Goal: Task Accomplishment & Management: Manage account settings

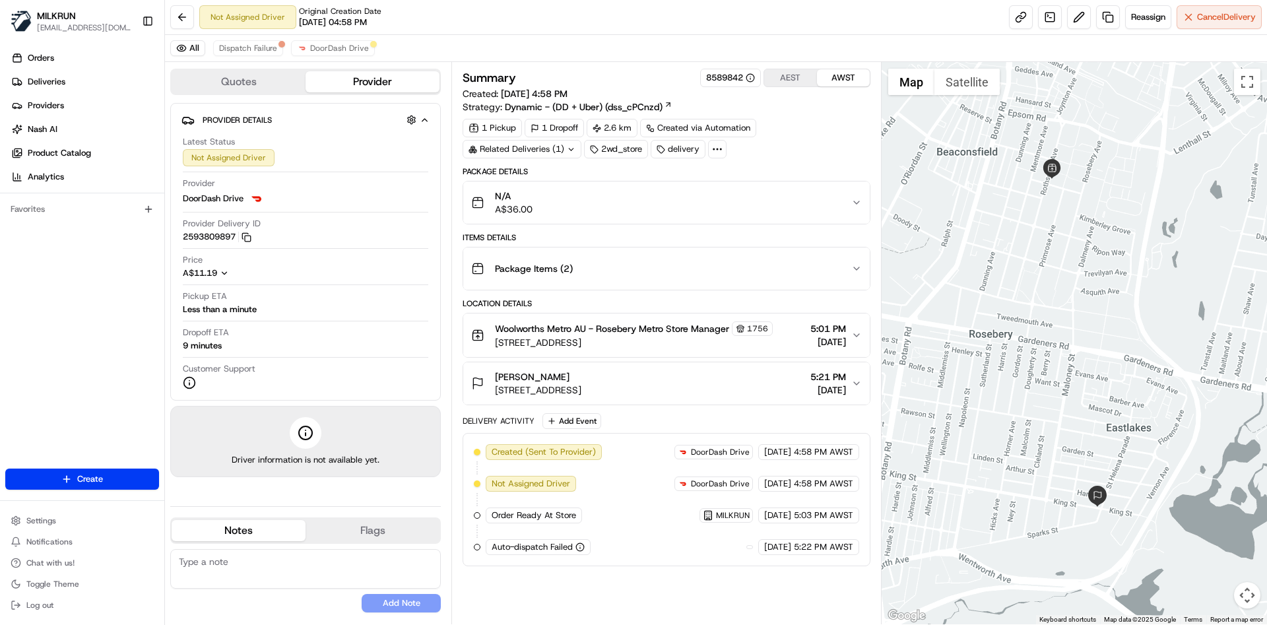
click at [571, 292] on div "Package Details N/A A$36.00 Items Details Package Items ( 2 ) Location Details …" at bounding box center [666, 366] width 407 height 400
click at [579, 233] on div "Items Details" at bounding box center [666, 237] width 407 height 11
click at [591, 274] on div "Package Items ( 2 )" at bounding box center [660, 268] width 379 height 26
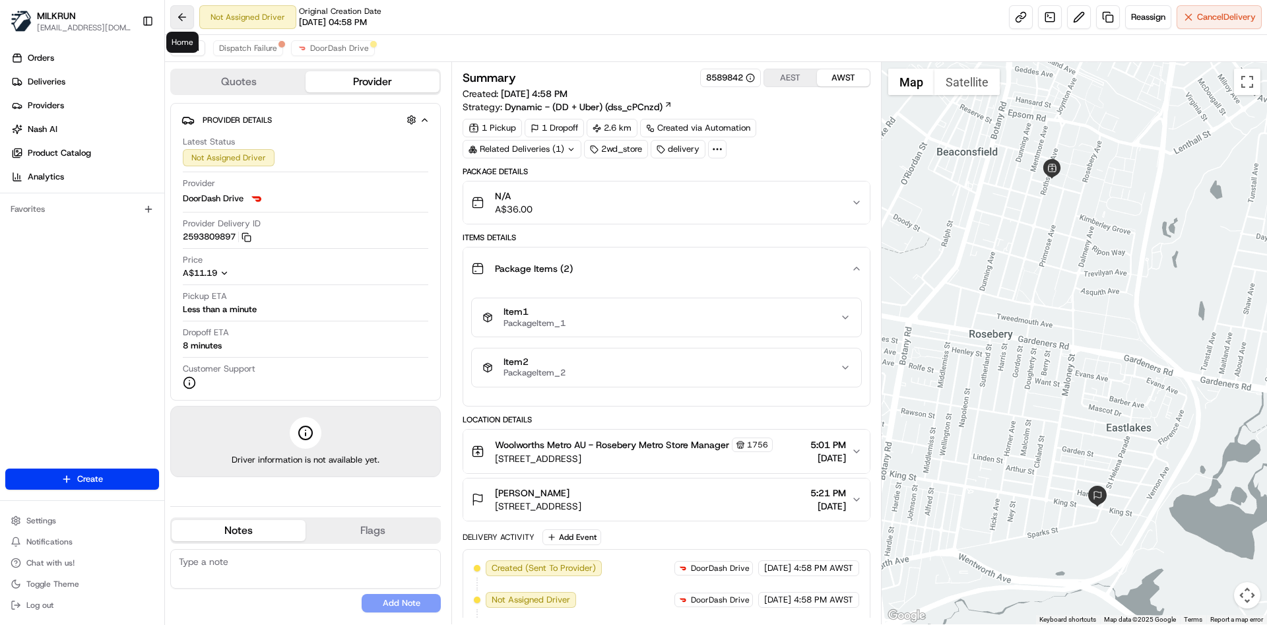
click at [172, 15] on button at bounding box center [182, 17] width 24 height 24
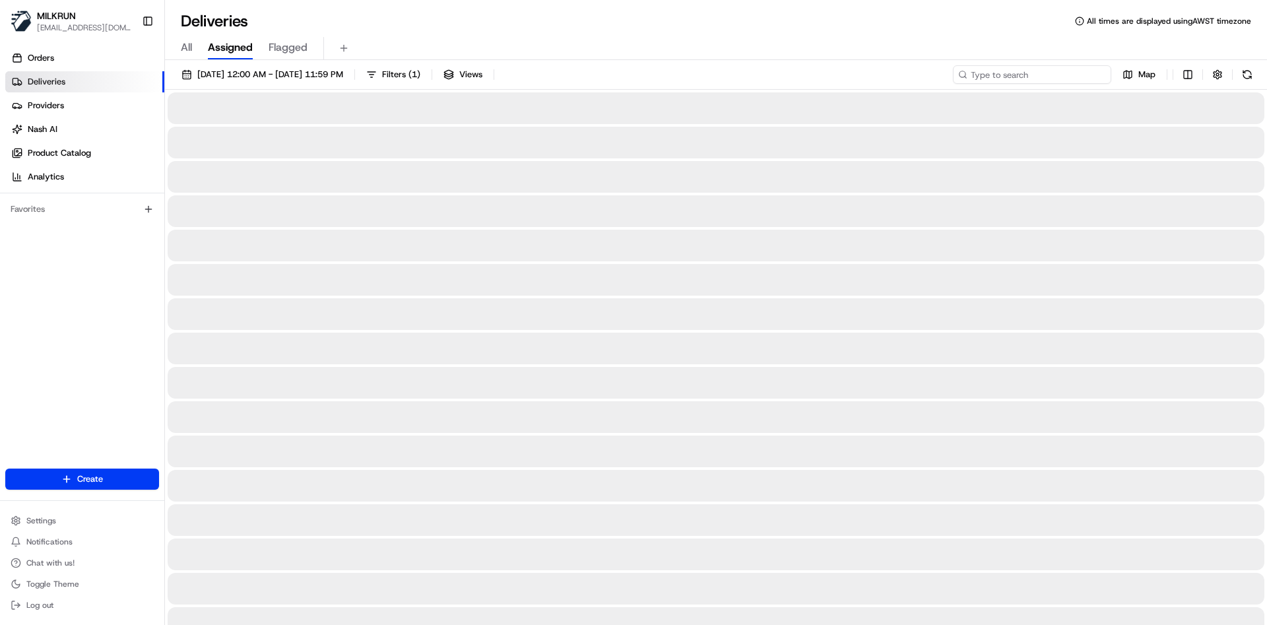
click at [1034, 77] on input at bounding box center [1032, 74] width 158 height 18
paste input "173df044-942c-4fbc-86e8-599ba362dfc7"
type input "173df044-942c-4fbc-86e8-599ba362dfc7"
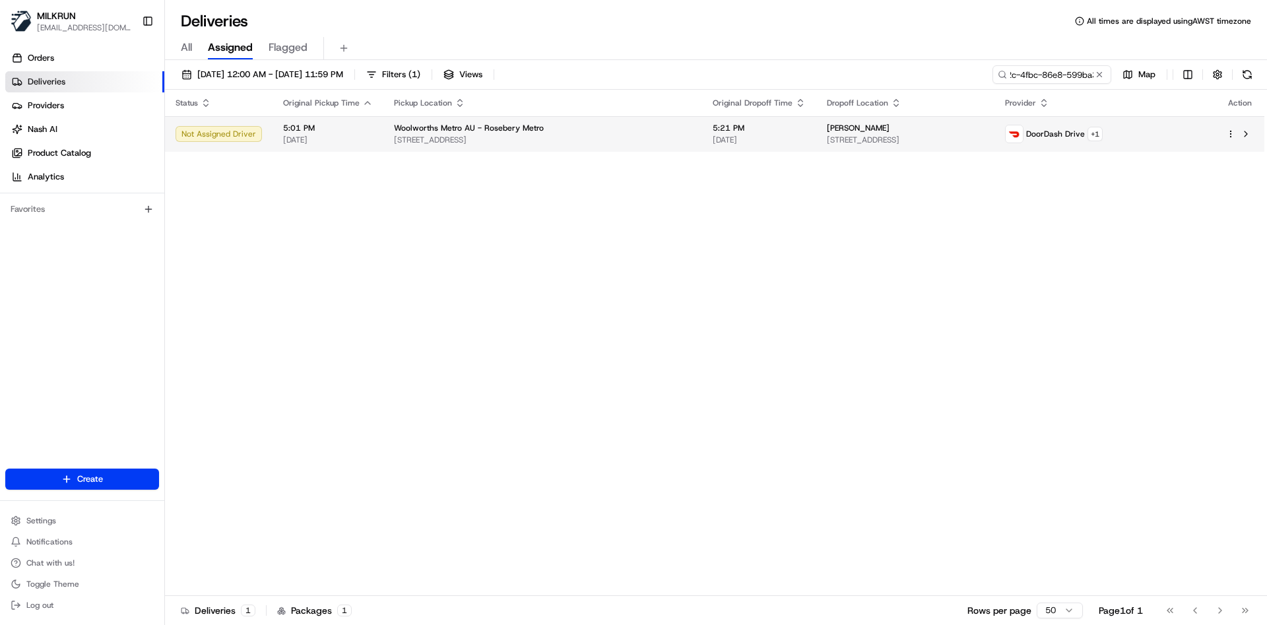
click at [865, 131] on div "nataliya Druzhynina" at bounding box center [905, 128] width 157 height 11
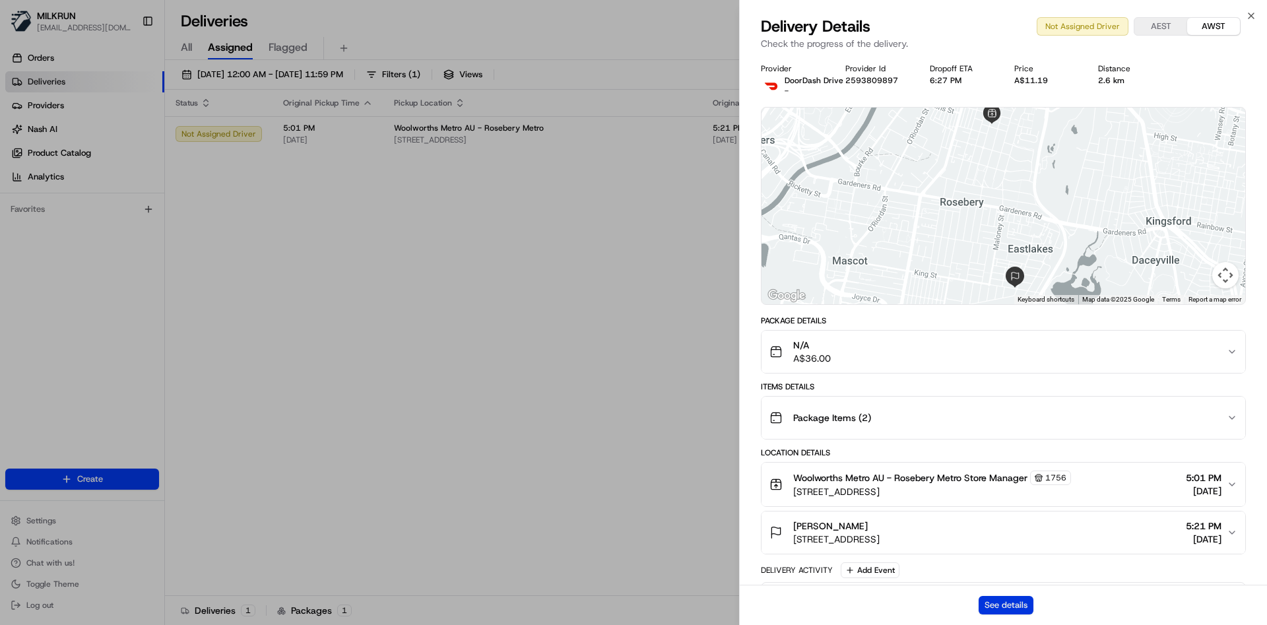
click at [1022, 598] on button "See details" at bounding box center [1005, 605] width 55 height 18
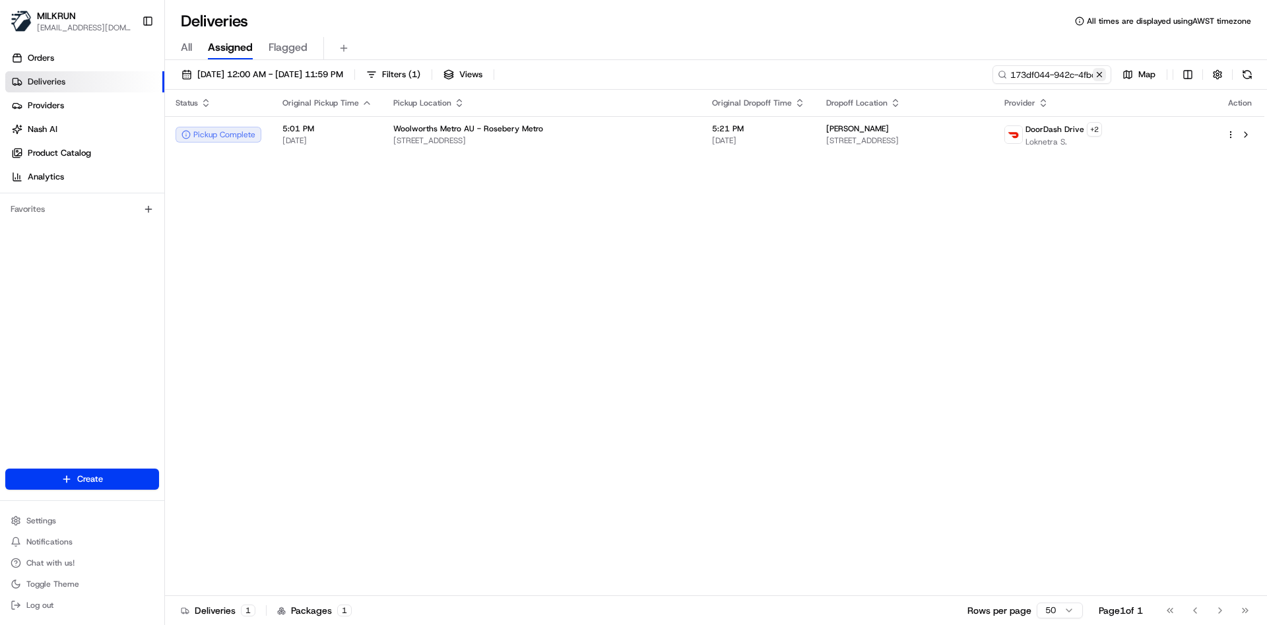
click at [1098, 77] on button at bounding box center [1099, 74] width 13 height 13
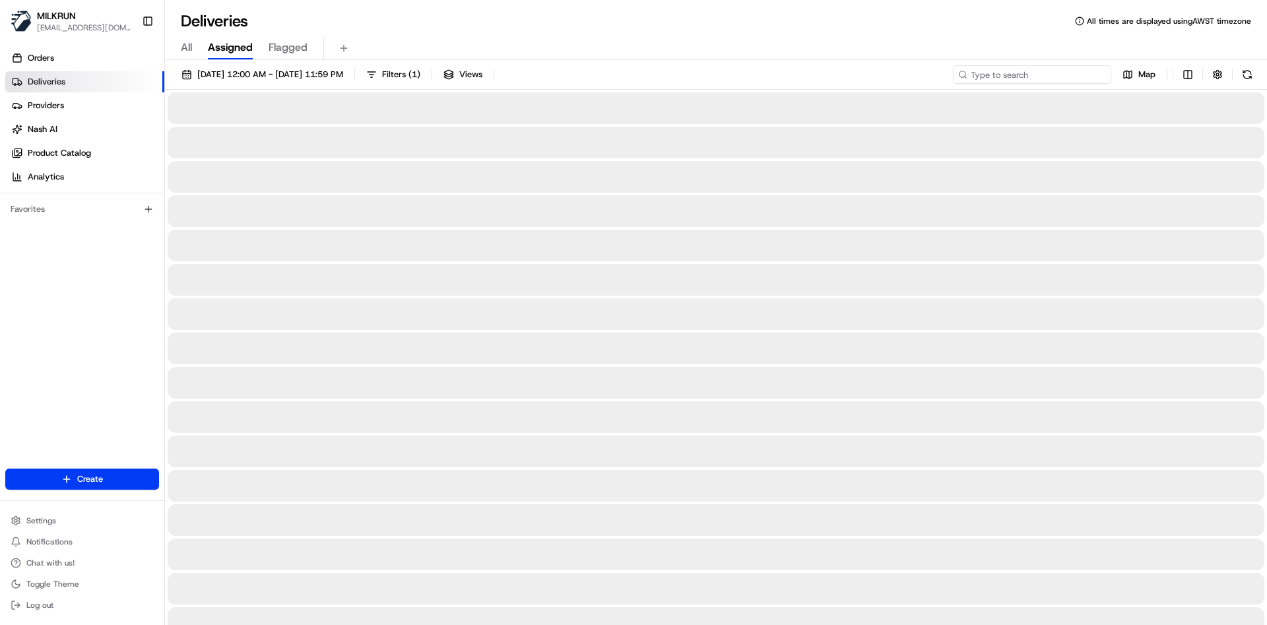
click at [1068, 71] on input at bounding box center [1032, 74] width 158 height 18
paste input "steve.swan24@gmail.com"
type input "steve.swan24@gmail.com"
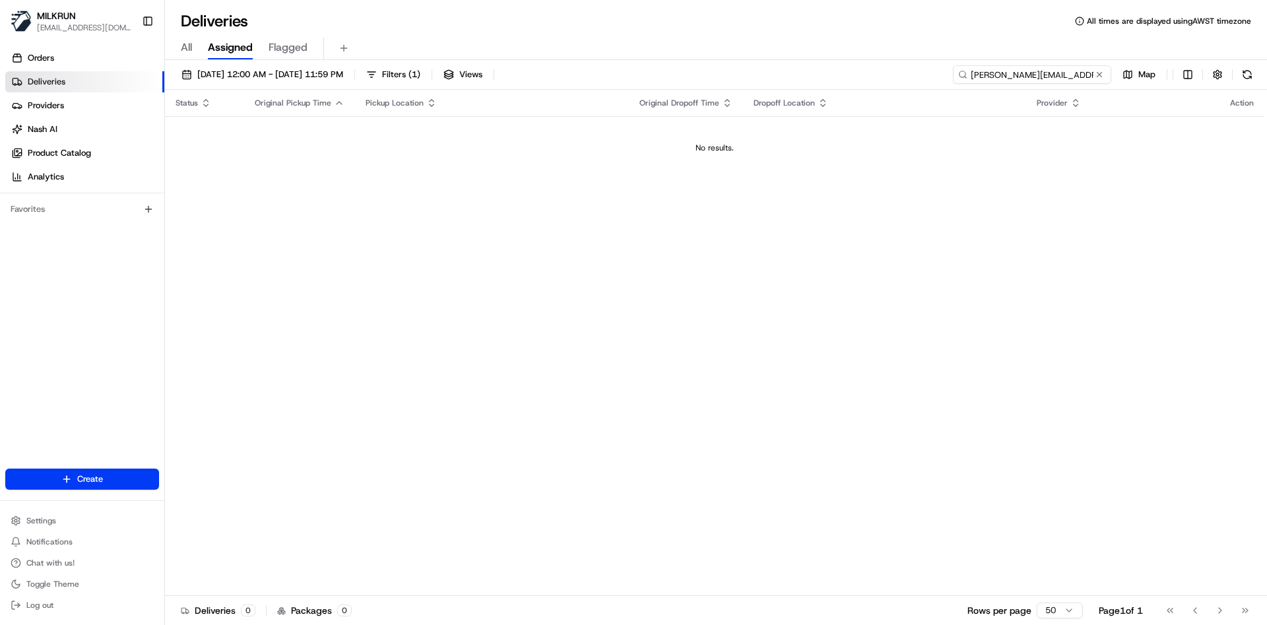
drag, startPoint x: 1085, startPoint y: 72, endPoint x: 901, endPoint y: 57, distance: 184.0
click at [901, 57] on div "Deliveries All times are displayed using AWST timezone All Assigned Flagged 19/…" at bounding box center [716, 312] width 1102 height 625
paste input "afded182-d0e4-4a52-bebd-1448b9a93353"
type input "afded182-d0e4-4a52-bebd-1448b9a93353"
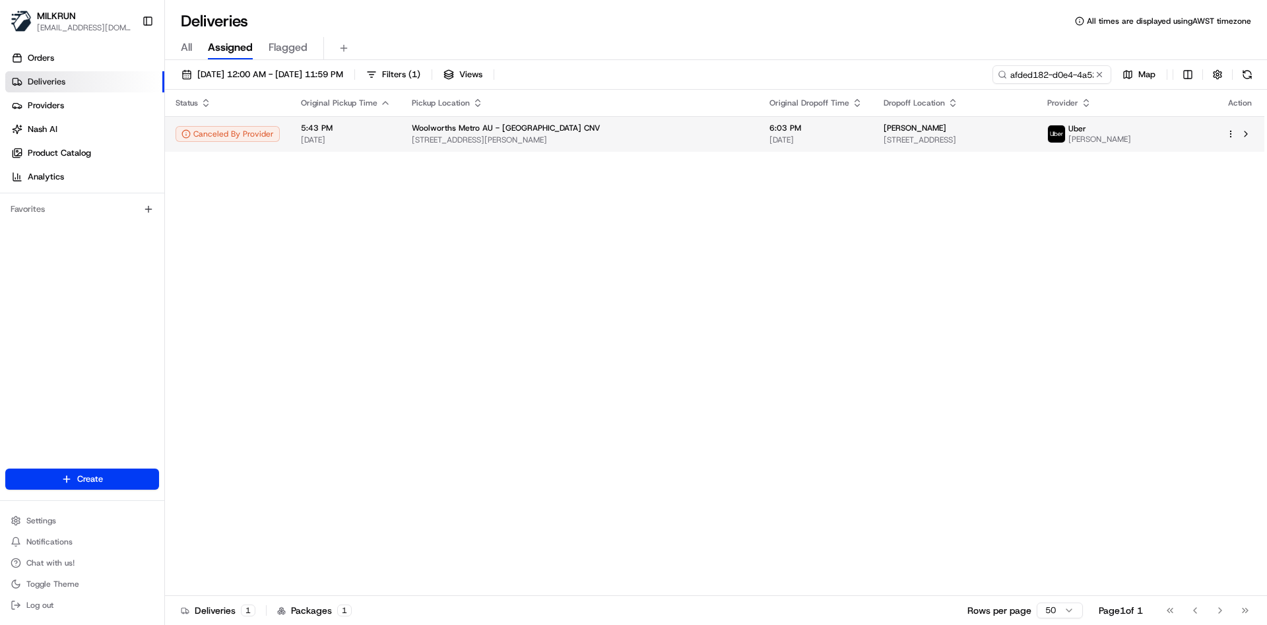
click at [759, 145] on td "6:03 PM 19/08/2025" at bounding box center [816, 134] width 114 height 36
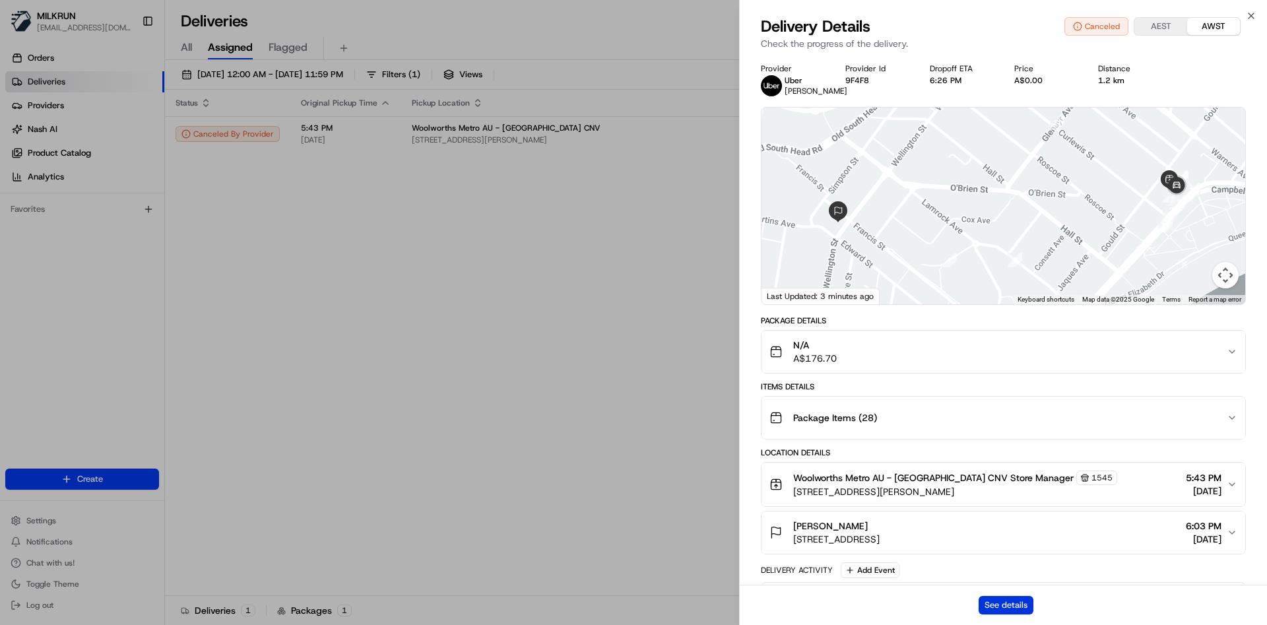
click at [1000, 604] on button "See details" at bounding box center [1005, 605] width 55 height 18
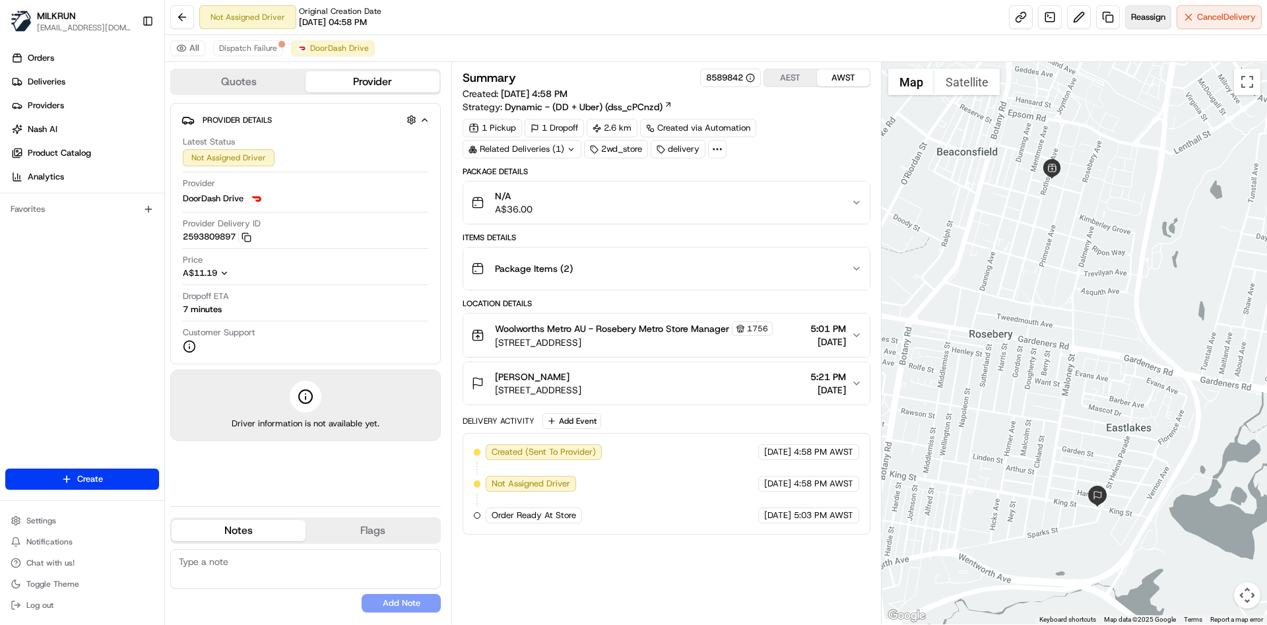
click at [1140, 13] on span "Reassign" at bounding box center [1148, 17] width 34 height 12
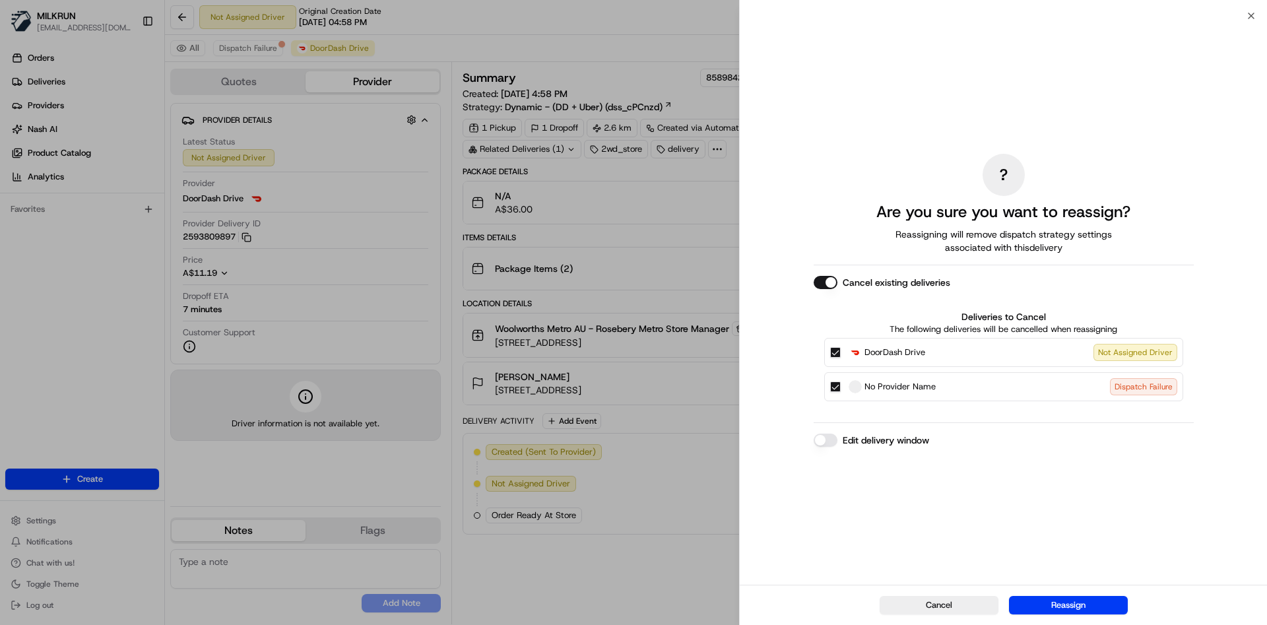
click at [863, 360] on label "DoorDash Drive Not Assigned Driver" at bounding box center [1013, 352] width 329 height 17
click at [841, 358] on button "DoorDash Drive Not Assigned Driver" at bounding box center [835, 352] width 11 height 11
click at [845, 386] on div "No Provider Name Dispatch Failure" at bounding box center [1003, 386] width 359 height 29
click at [837, 389] on button "No Provider Name Dispatch Failure" at bounding box center [835, 386] width 11 height 11
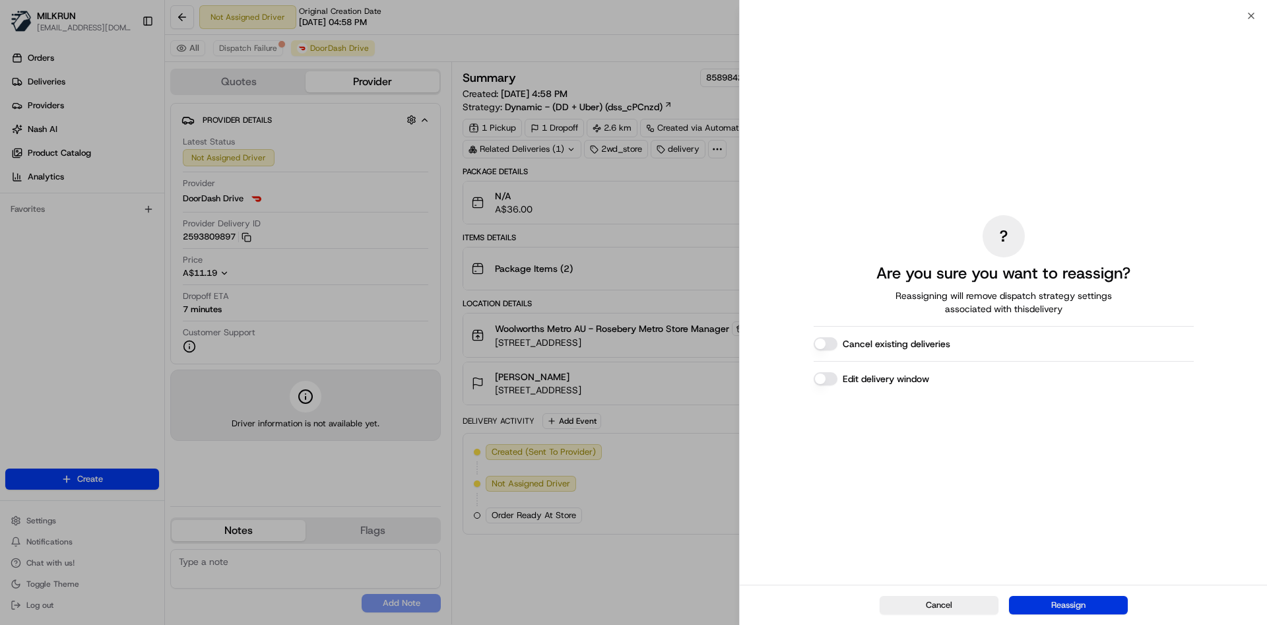
click at [1075, 598] on button "Reassign" at bounding box center [1068, 605] width 119 height 18
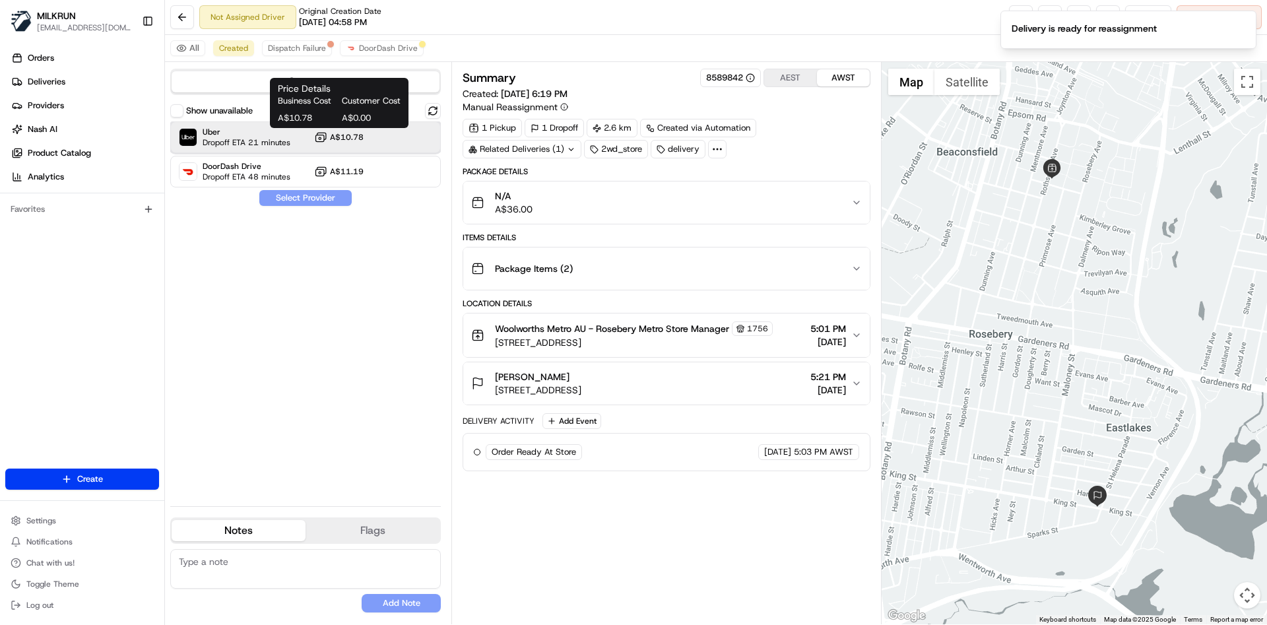
click at [329, 144] on div "Uber Dropoff ETA 21 minutes A$10.78" at bounding box center [305, 137] width 271 height 32
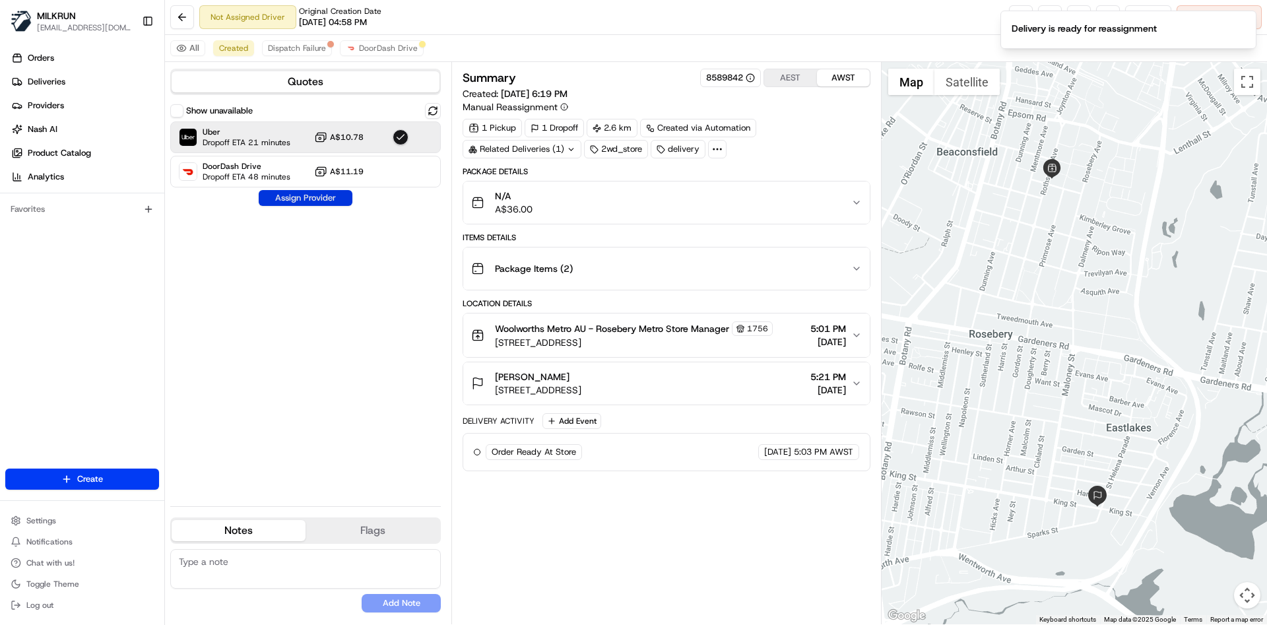
click at [314, 194] on button "Assign Provider" at bounding box center [306, 198] width 94 height 16
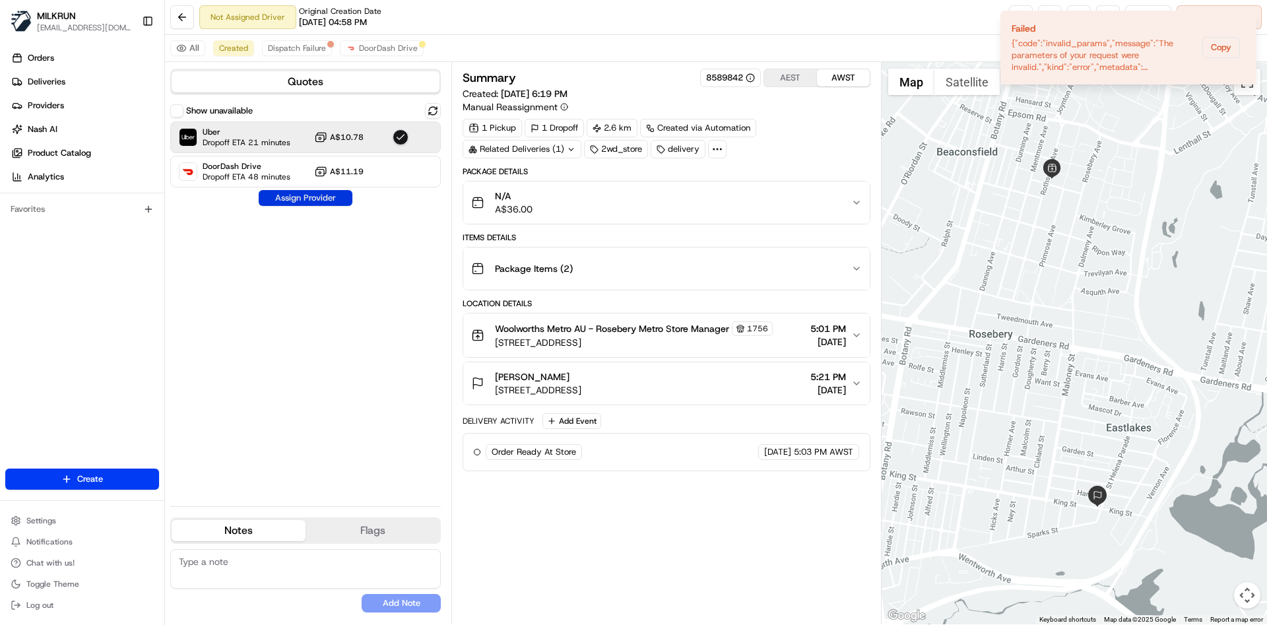
click at [314, 194] on button "Assign Provider" at bounding box center [306, 198] width 94 height 16
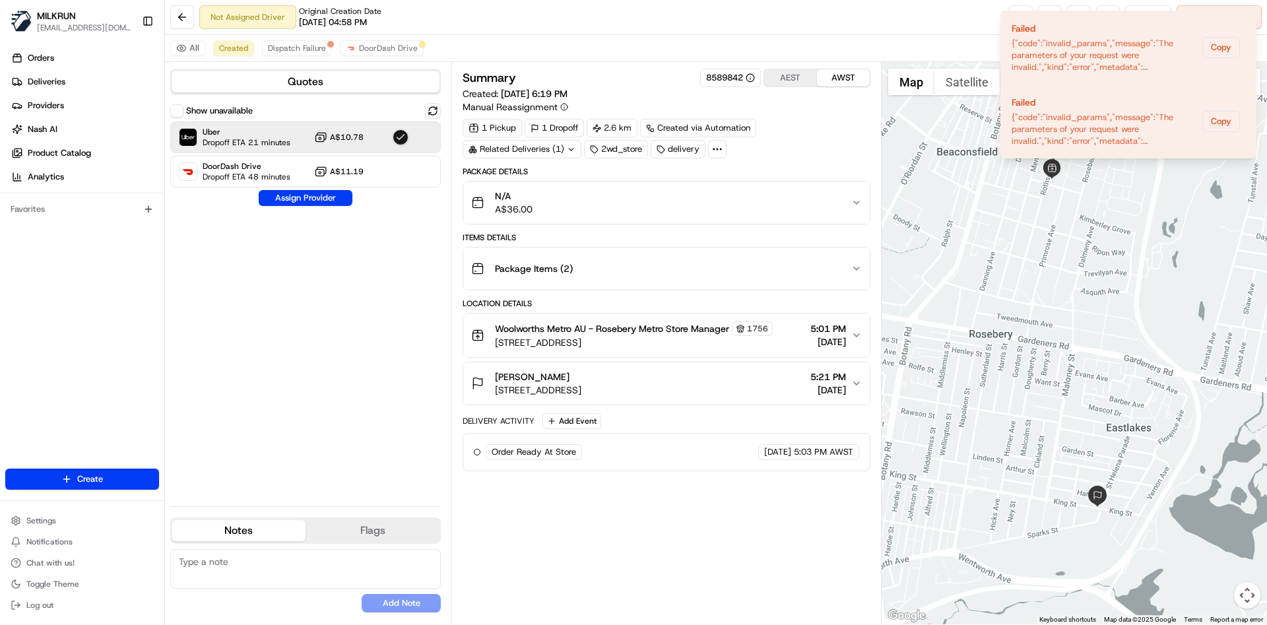
click at [525, 484] on div "Summary 8589842 AEST AWST Created: 19/08/2025 6:19 PM Manual Reassignment 1 Pic…" at bounding box center [666, 343] width 407 height 549
click at [1250, 20] on icon "Notifications (F8)" at bounding box center [1245, 21] width 11 height 11
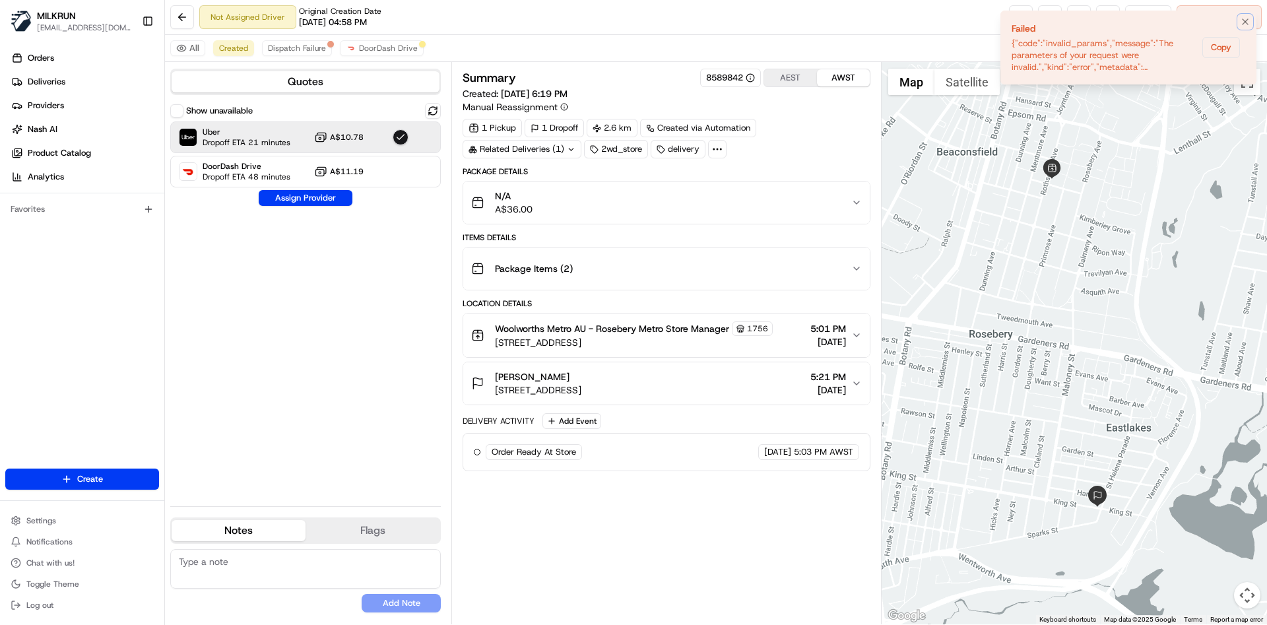
click at [1250, 20] on icon "Notifications (F8)" at bounding box center [1245, 21] width 11 height 11
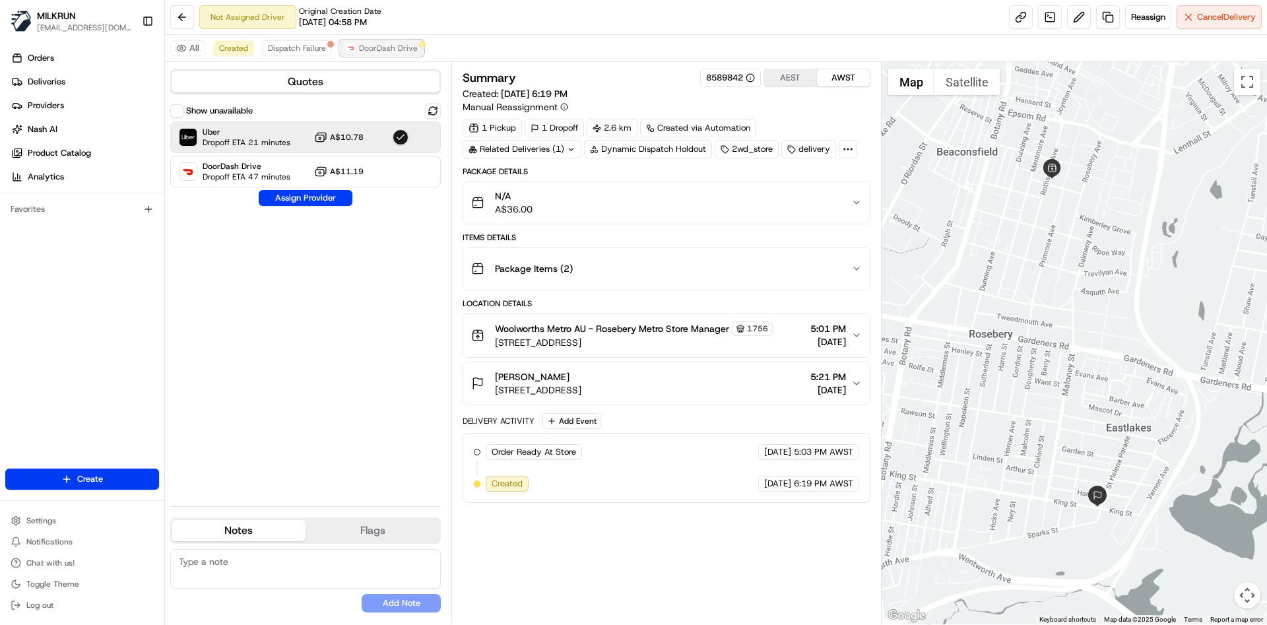
click at [371, 44] on span "DoorDash Drive" at bounding box center [388, 48] width 59 height 11
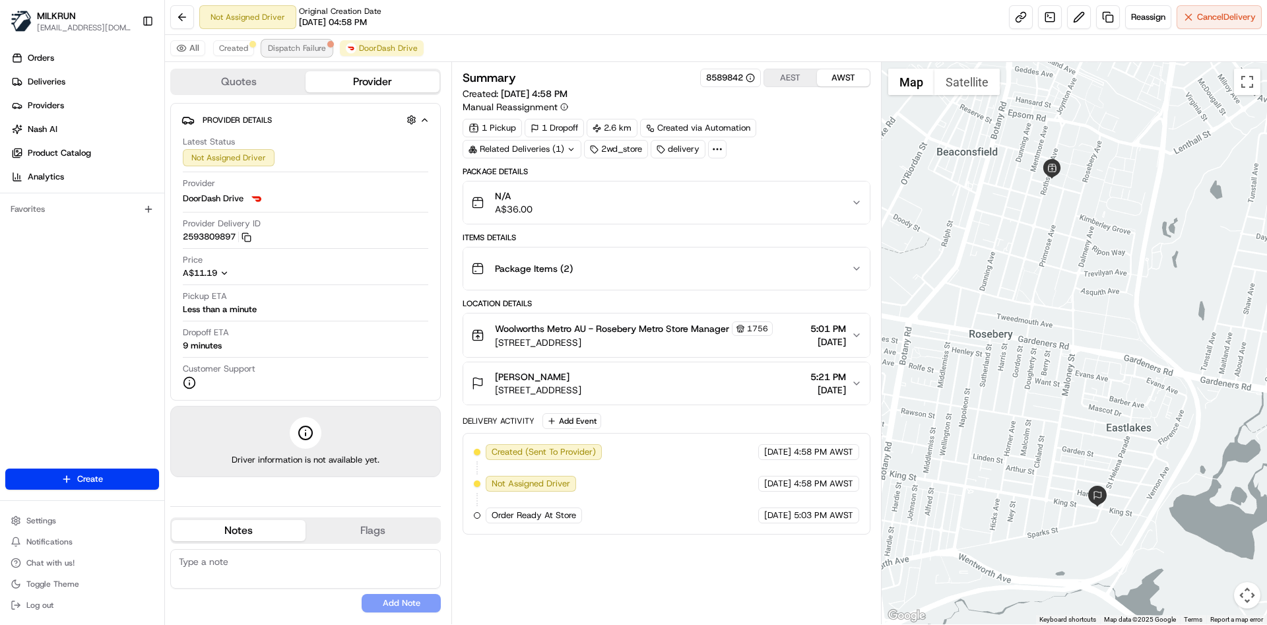
click at [276, 47] on span "Dispatch Failure" at bounding box center [297, 48] width 58 height 11
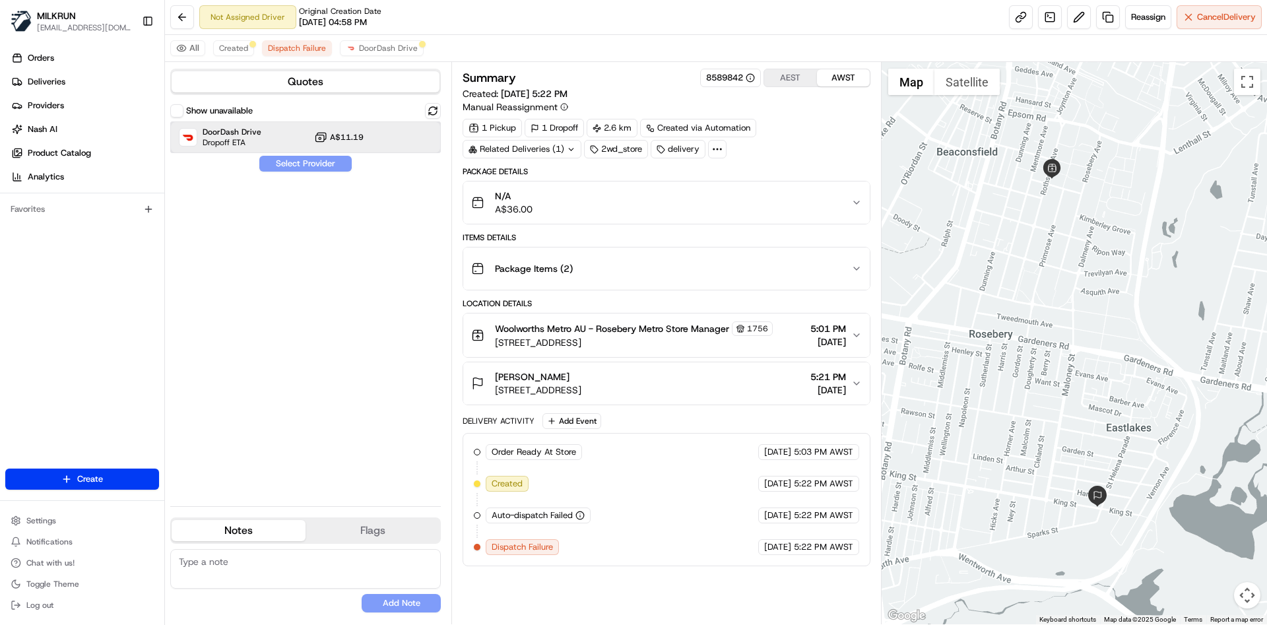
click at [251, 143] on span "Dropoff ETA" at bounding box center [232, 142] width 59 height 11
click at [294, 166] on button "Assign Provider" at bounding box center [306, 164] width 94 height 16
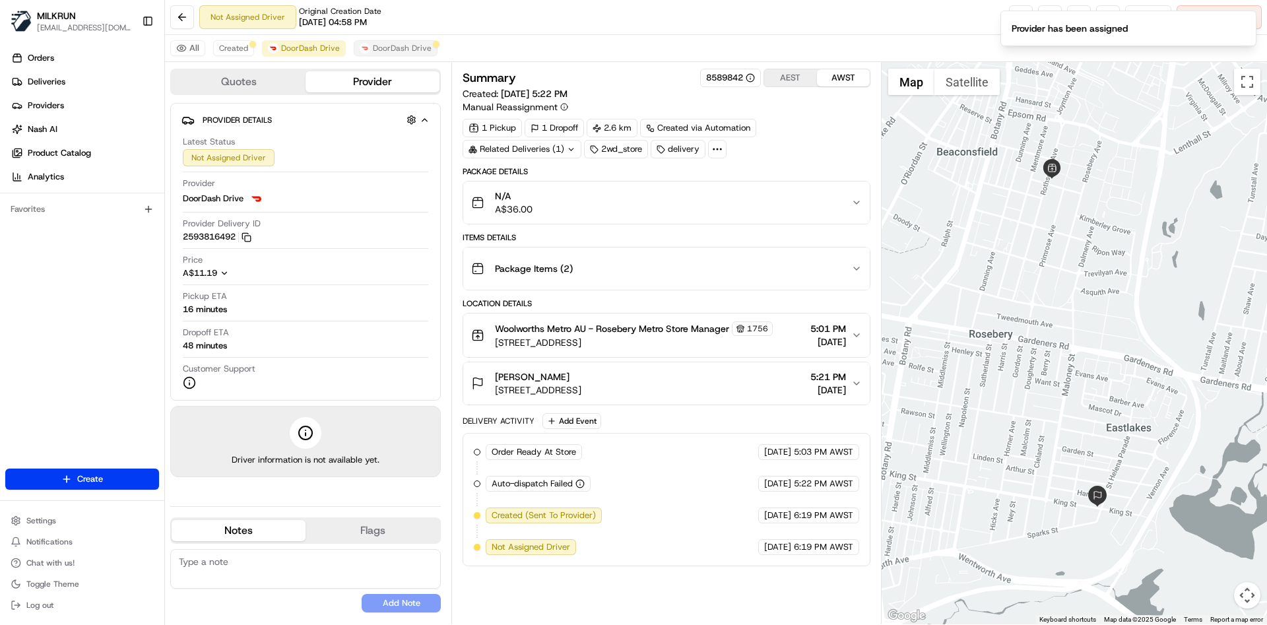
drag, startPoint x: 410, startPoint y: 38, endPoint x: 414, endPoint y: 44, distance: 7.7
click at [414, 44] on div "All Created DoorDash Drive DoorDash Drive" at bounding box center [716, 48] width 1102 height 27
click at [414, 44] on span "DoorDash Drive" at bounding box center [402, 48] width 59 height 11
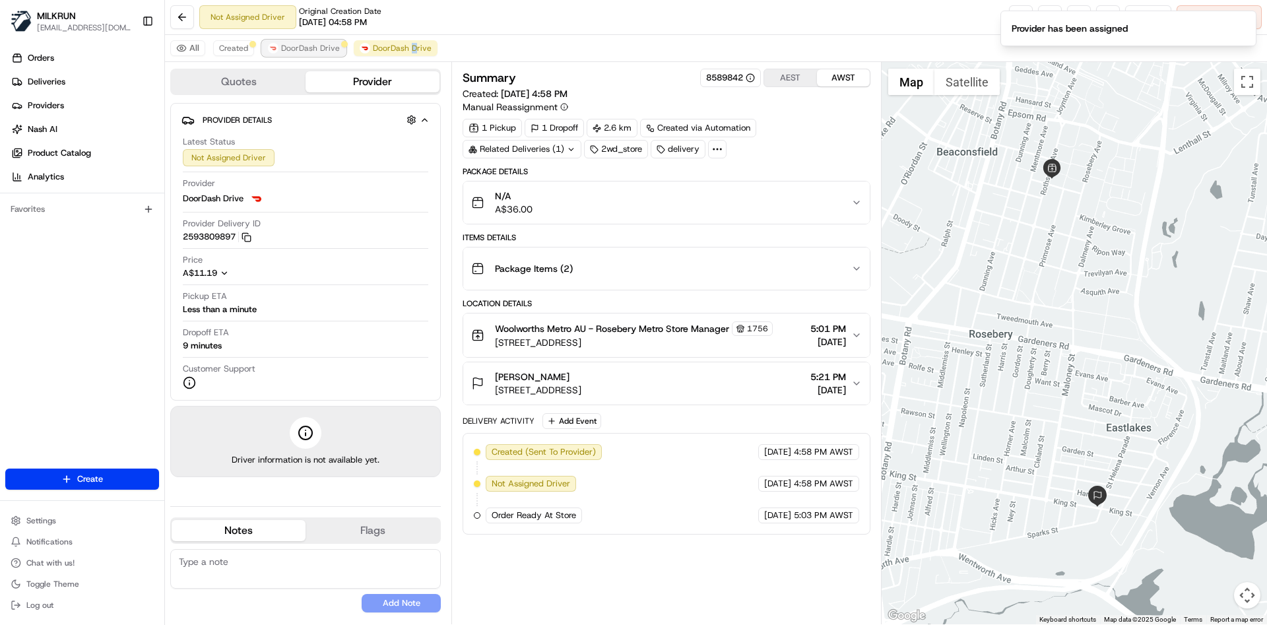
click at [313, 51] on span "DoorDash Drive" at bounding box center [310, 48] width 59 height 11
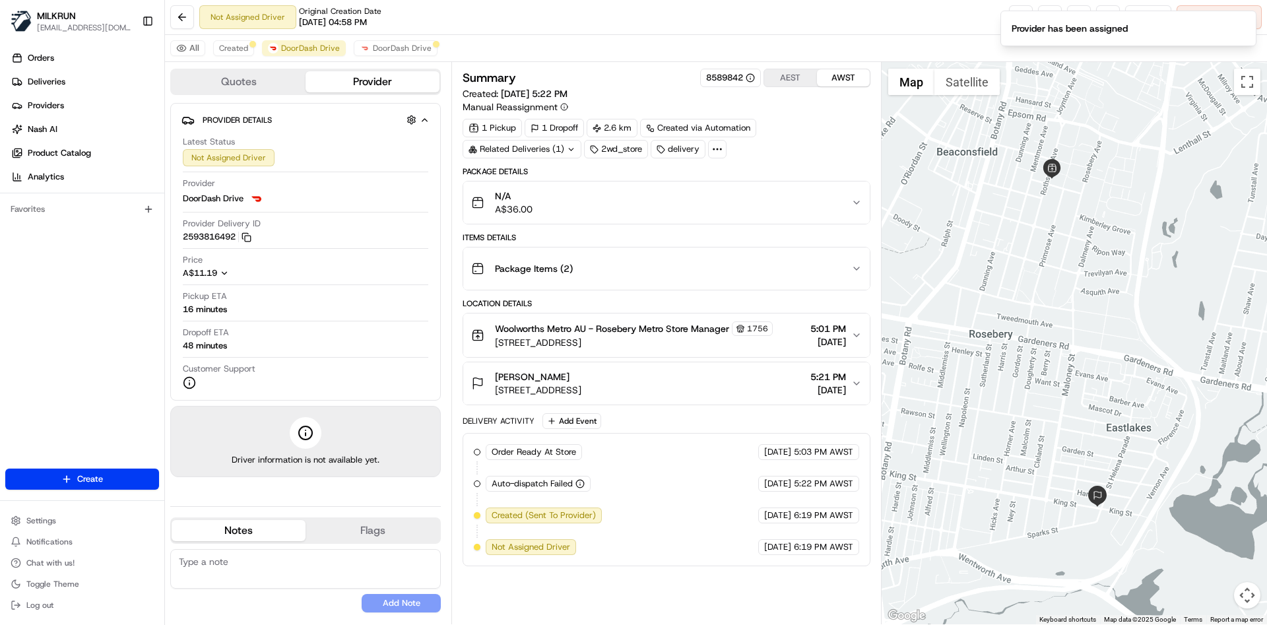
click at [947, 35] on div "All Created DoorDash Drive DoorDash Drive" at bounding box center [716, 48] width 1102 height 27
click at [628, 408] on div "Package Details N/A A$36.00 Items Details Package Items ( 2 ) Location Details …" at bounding box center [666, 366] width 407 height 400
drag, startPoint x: 599, startPoint y: 327, endPoint x: 643, endPoint y: 333, distance: 43.9
click at [643, 333] on span "Woolworths Metro AU - Rosebery Metro Store Manager" at bounding box center [612, 328] width 234 height 13
copy span "Rosebery"
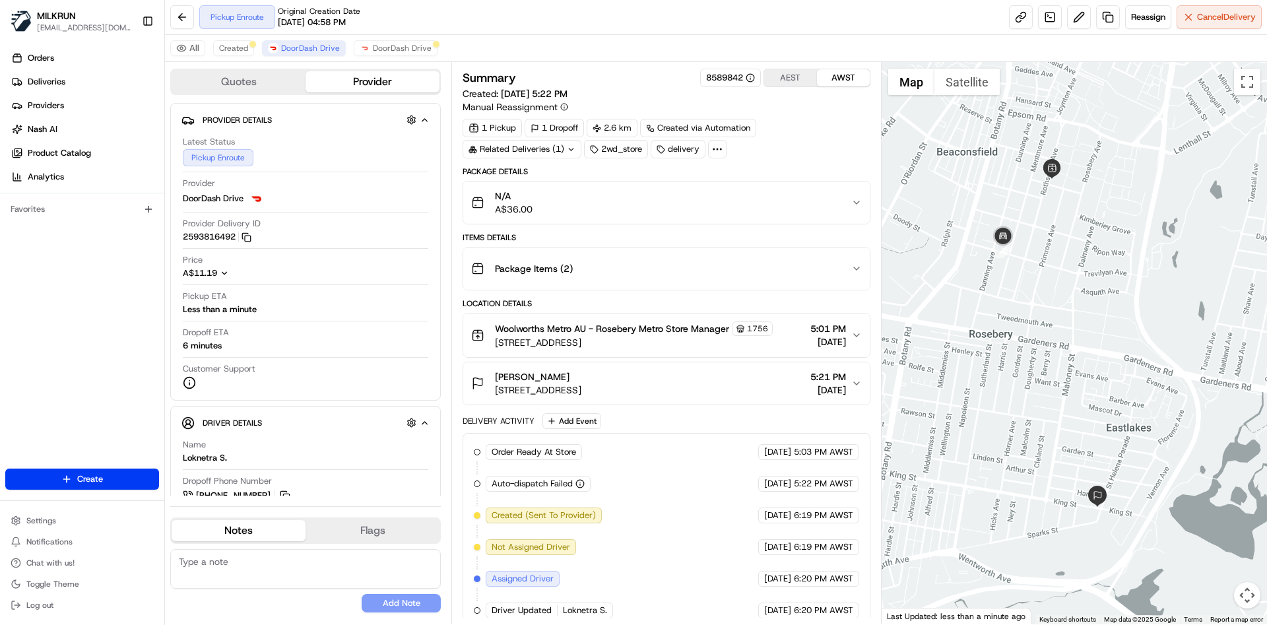
click at [765, 298] on div "Location Details" at bounding box center [666, 303] width 407 height 11
click at [800, 275] on div "Package Items ( 2 )" at bounding box center [660, 268] width 379 height 26
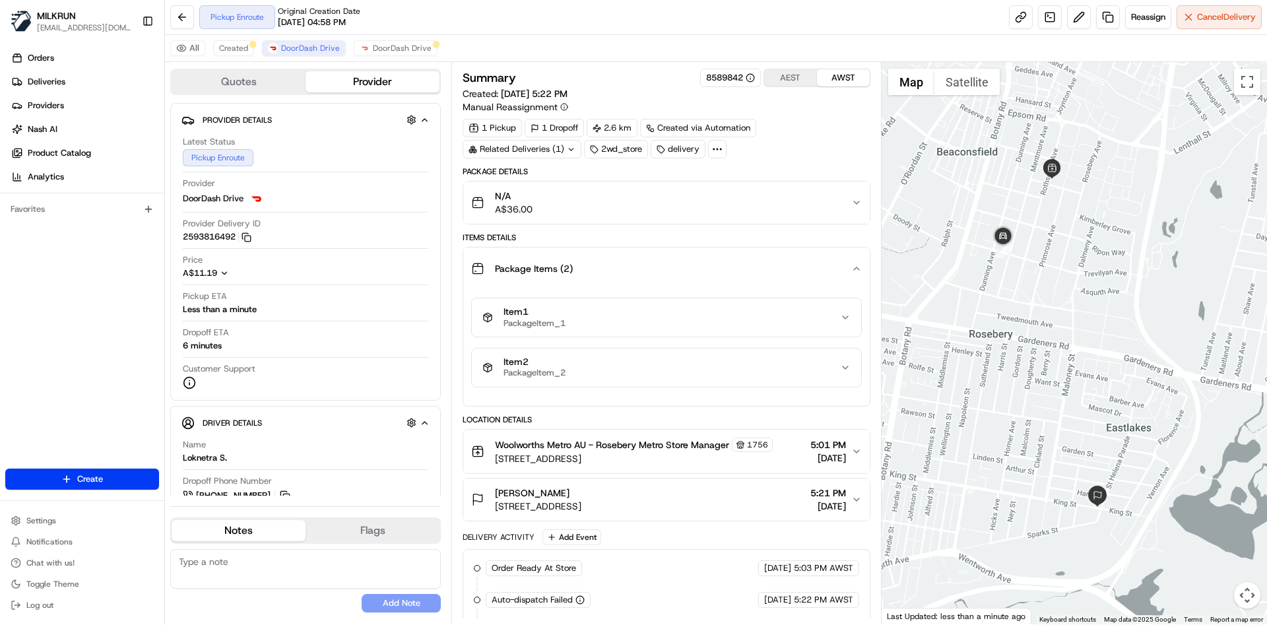
click at [801, 322] on div "Item 1 PackageItem_1" at bounding box center [660, 317] width 357 height 22
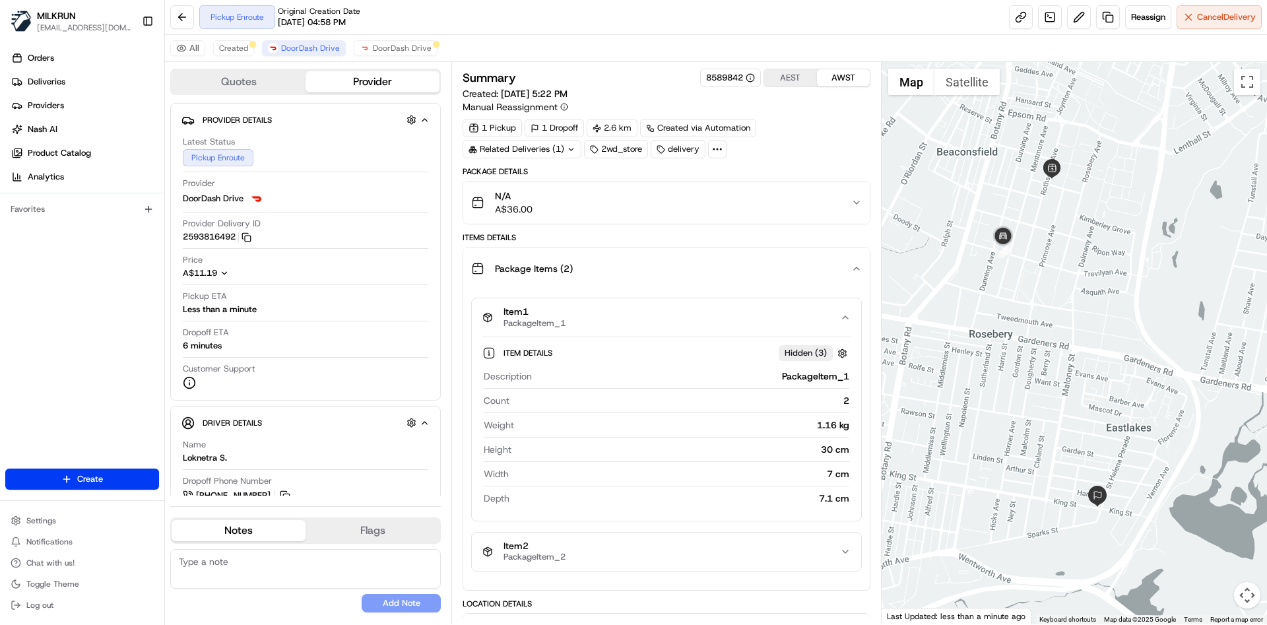
click at [801, 322] on div "Item 1 PackageItem_1" at bounding box center [660, 317] width 357 height 22
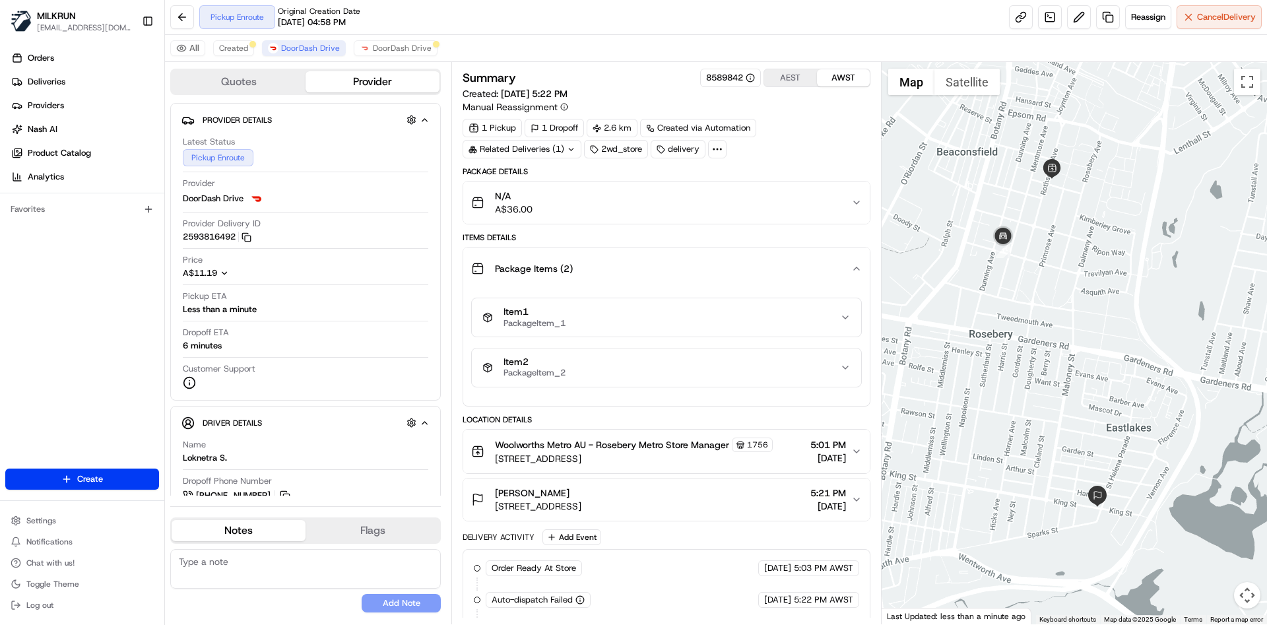
click at [746, 360] on div "Item 2 PackageItem_2" at bounding box center [660, 367] width 357 height 22
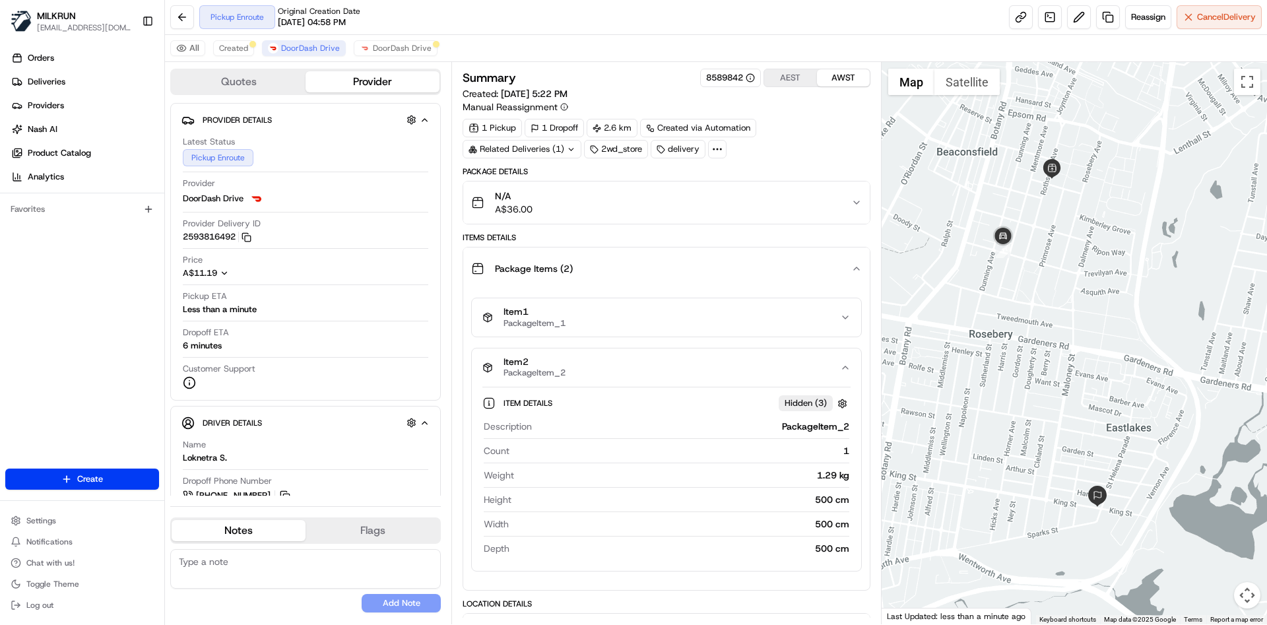
scroll to position [92, 0]
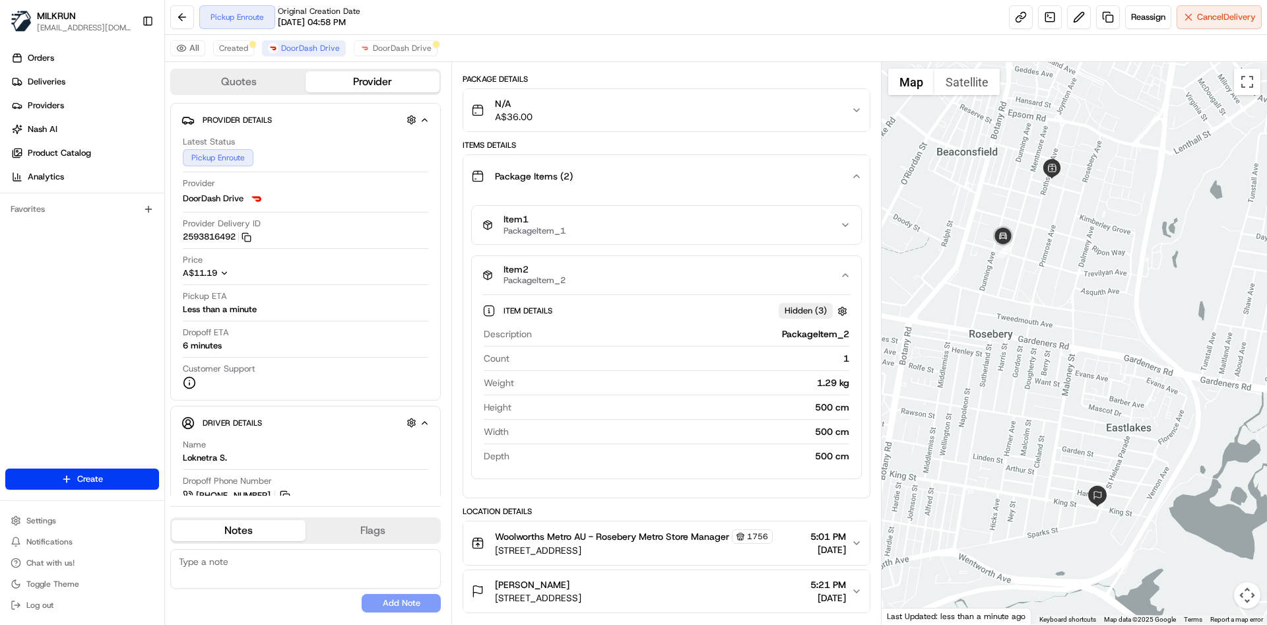
click at [810, 287] on button "Item 2 PackageItem_2" at bounding box center [666, 275] width 389 height 38
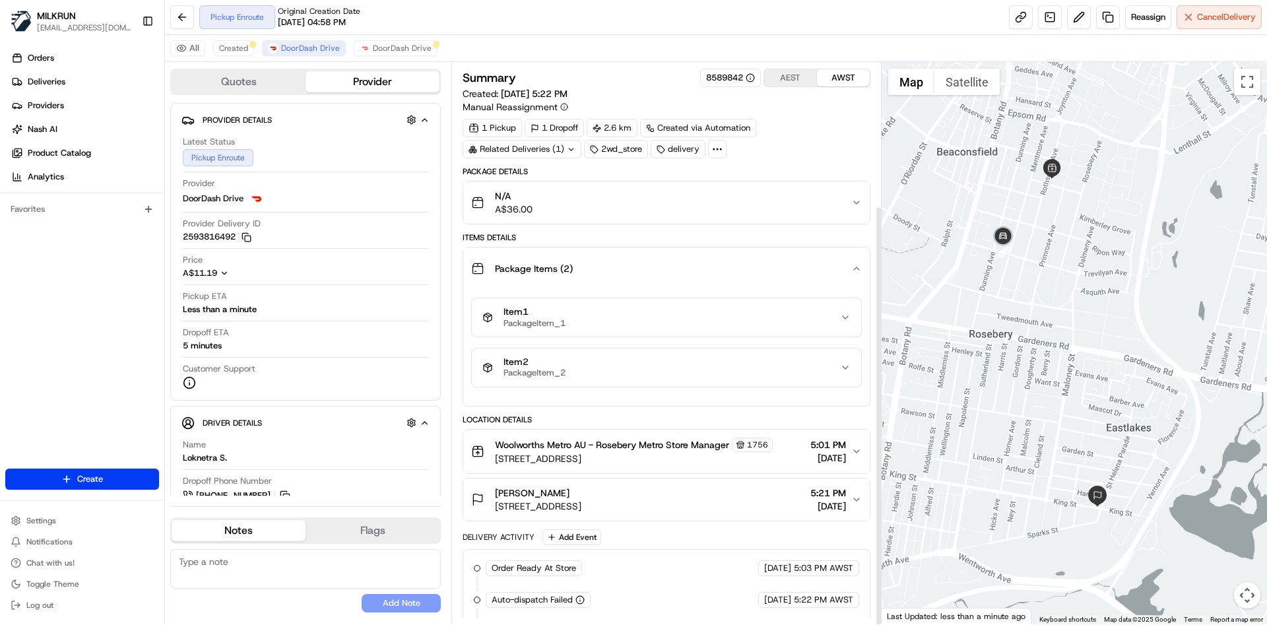
scroll to position [191, 0]
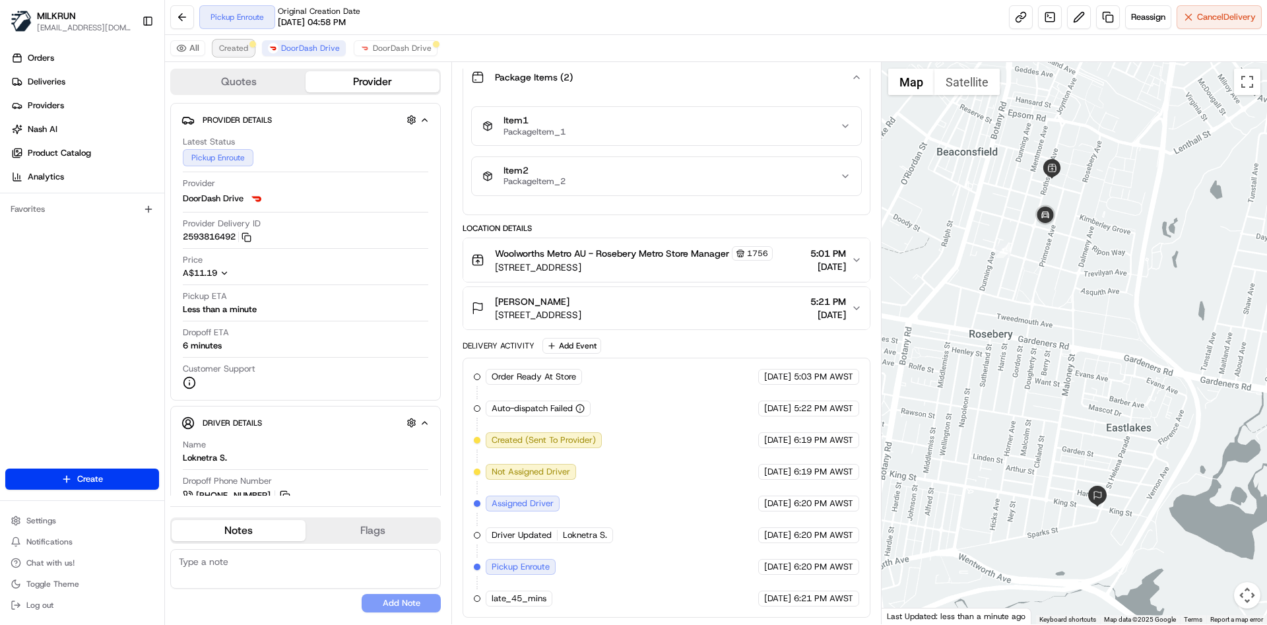
click at [230, 51] on span "Created" at bounding box center [233, 48] width 29 height 11
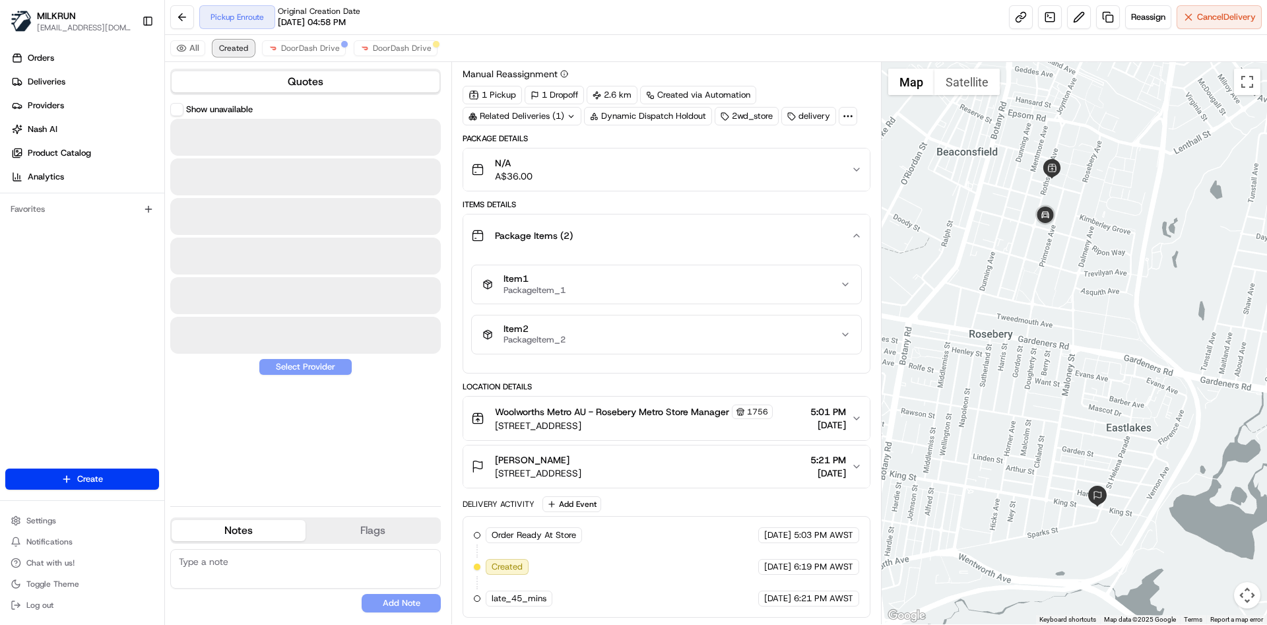
scroll to position [33, 0]
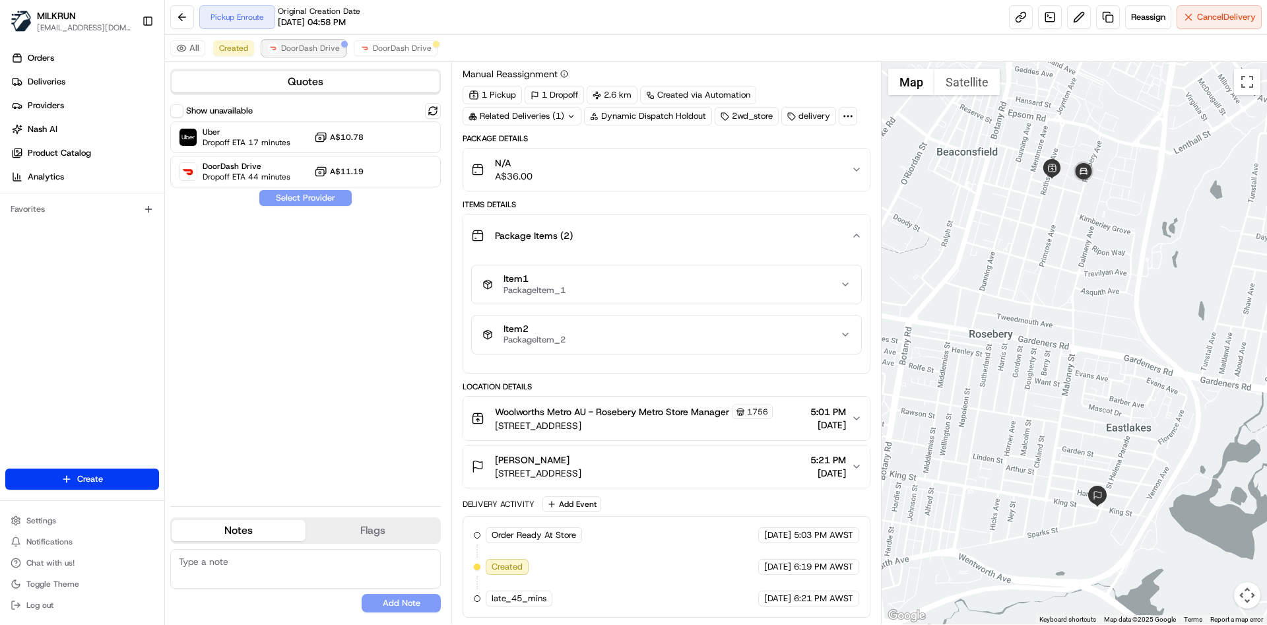
click at [323, 51] on span "DoorDash Drive" at bounding box center [310, 48] width 59 height 11
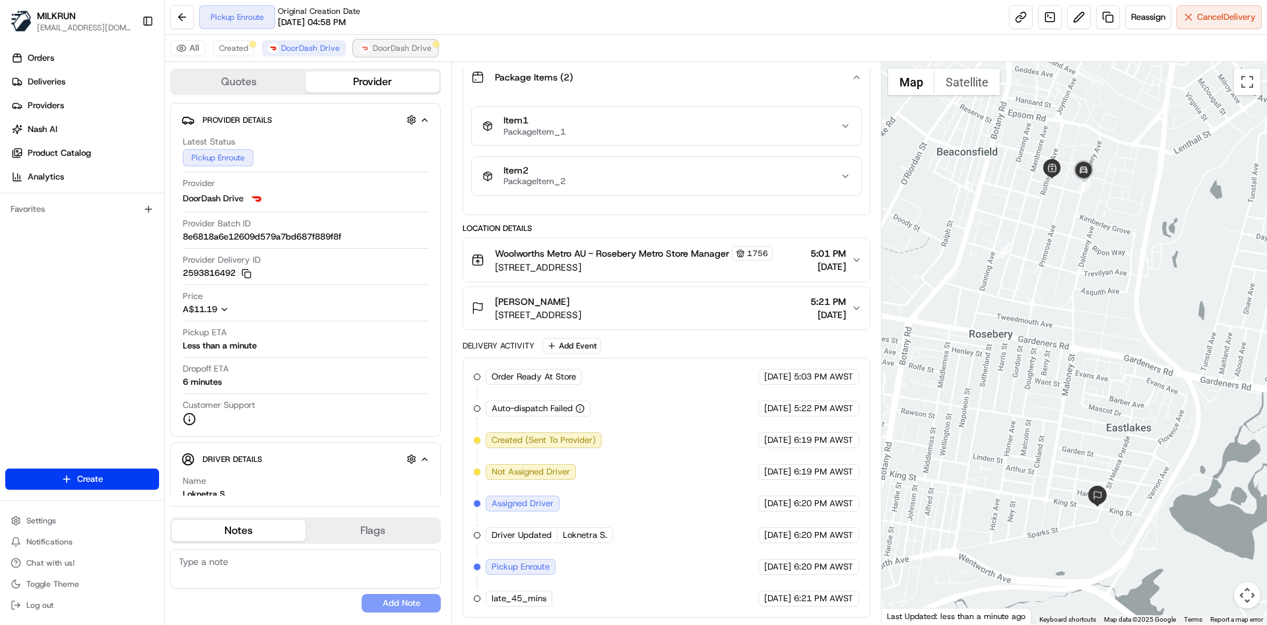
click at [373, 46] on span "DoorDash Drive" at bounding box center [402, 48] width 59 height 11
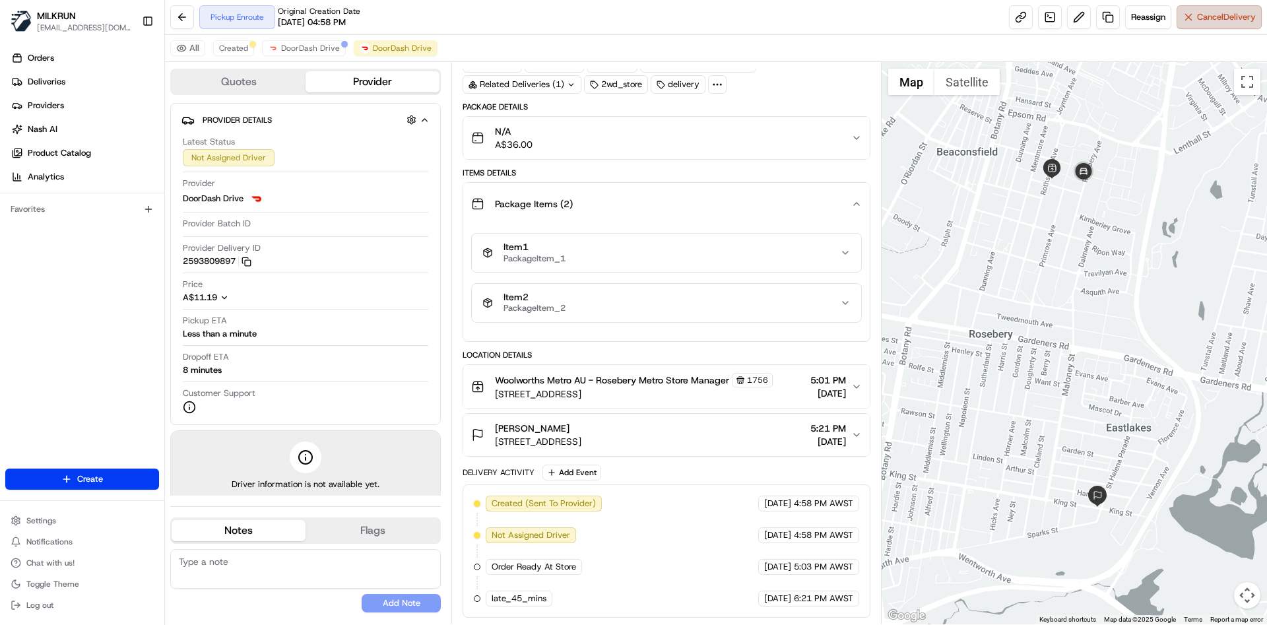
click at [1201, 26] on button "Cancel Delivery" at bounding box center [1218, 17] width 85 height 24
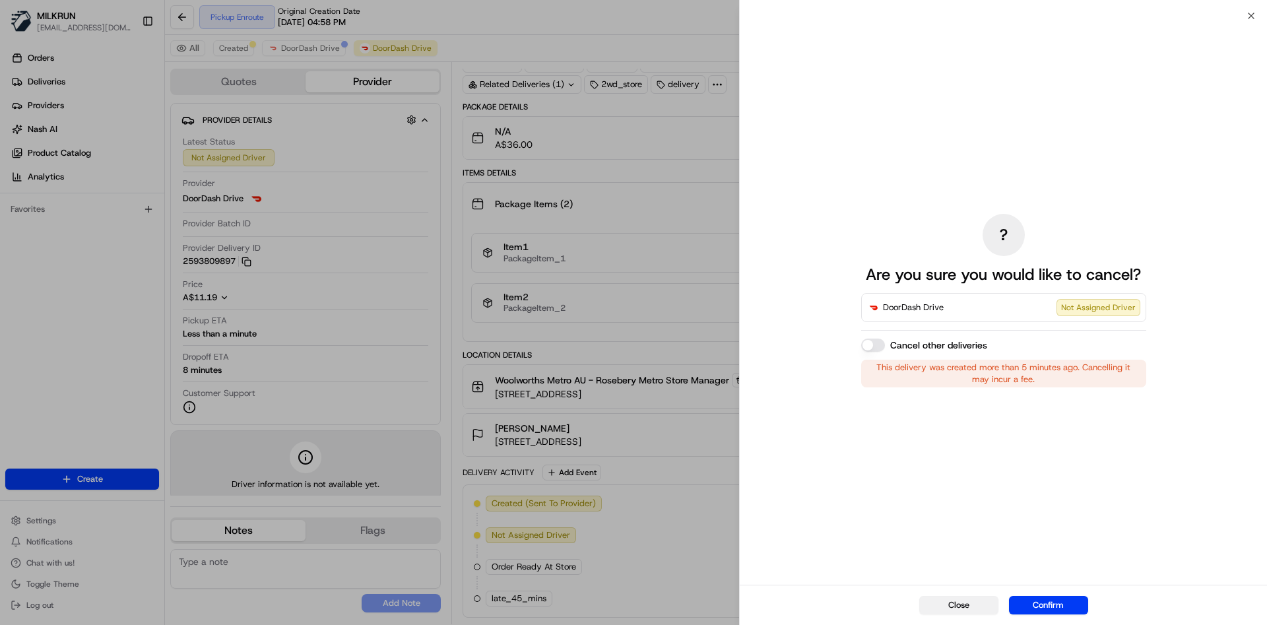
click at [935, 611] on button "Close" at bounding box center [958, 605] width 79 height 18
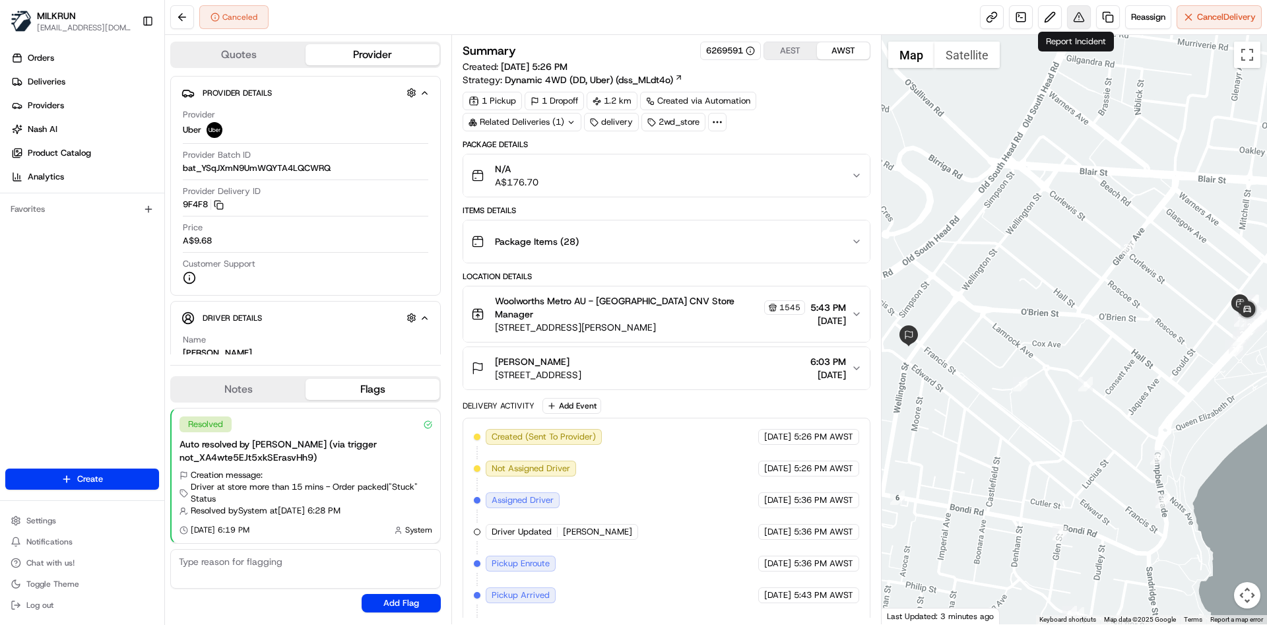
click at [1072, 17] on button at bounding box center [1079, 17] width 24 height 24
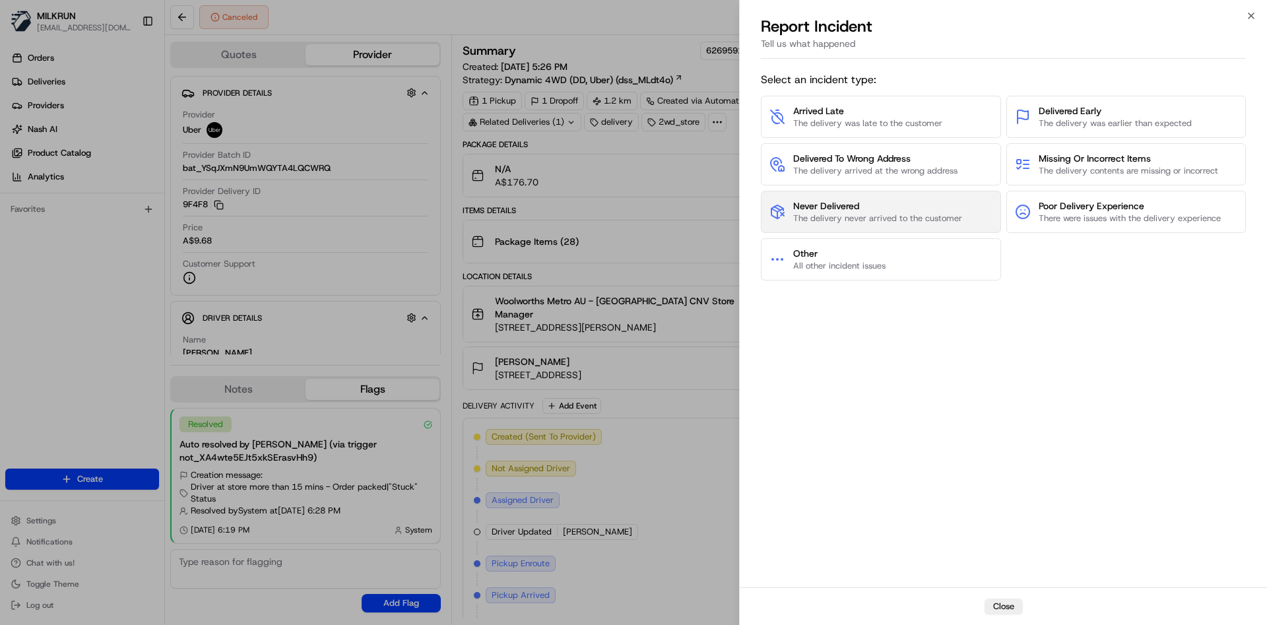
click at [870, 213] on span "The delivery never arrived to the customer" at bounding box center [877, 218] width 169 height 12
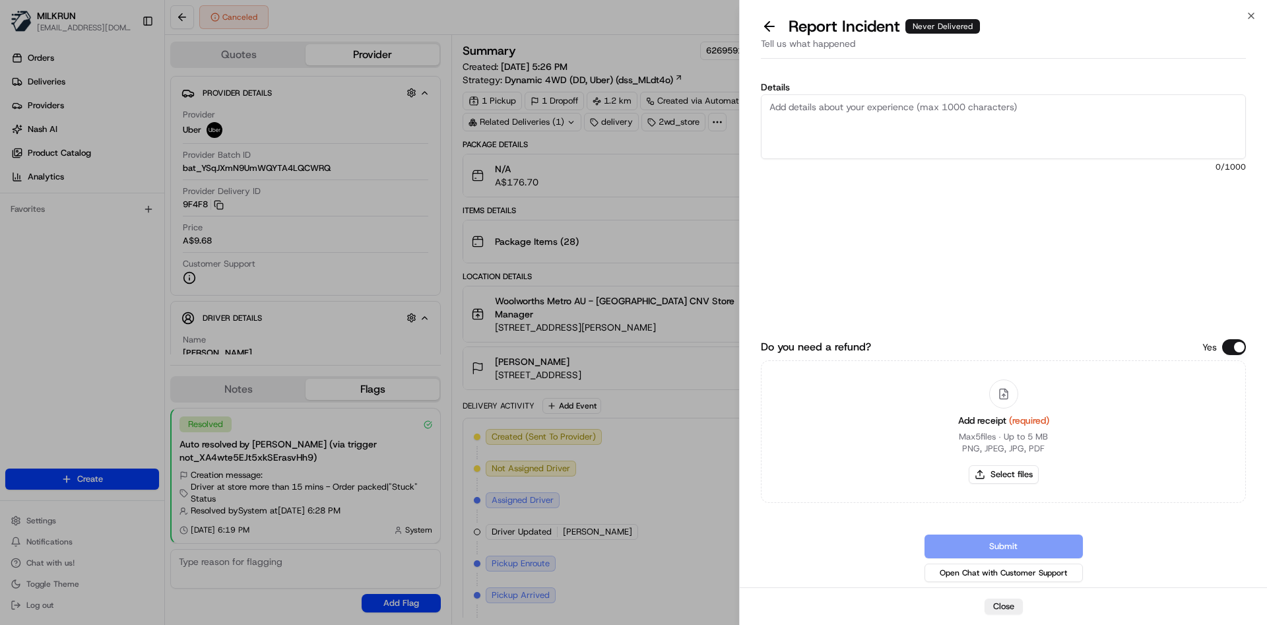
click at [870, 146] on textarea "Details" at bounding box center [1003, 126] width 485 height 65
type textarea "Hi team. Was informed by the store that the order left the store ages ago and i…"
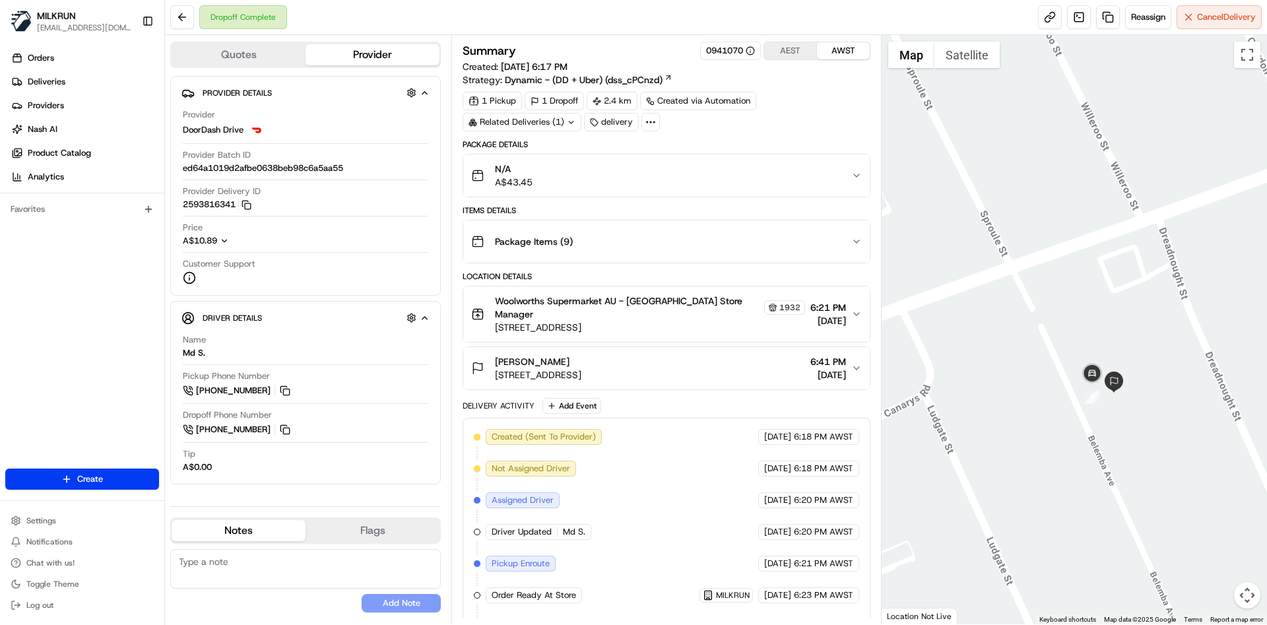
drag, startPoint x: 1169, startPoint y: 474, endPoint x: 1130, endPoint y: 323, distance: 156.0
click at [1130, 323] on div at bounding box center [1075, 329] width 386 height 589
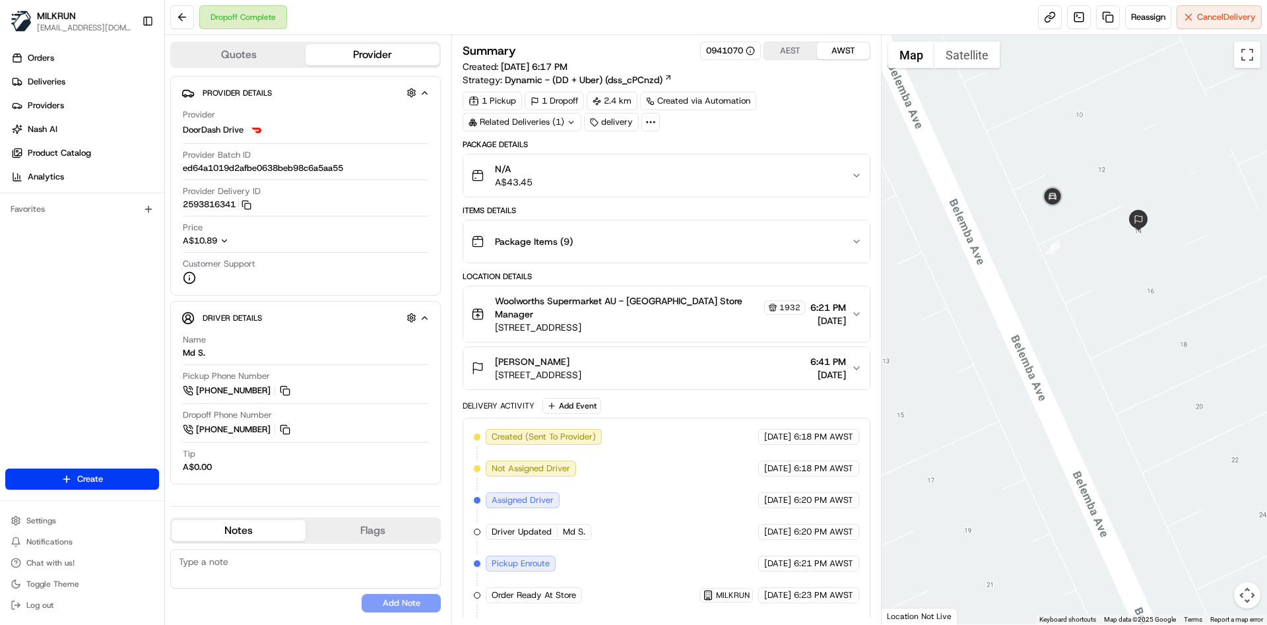
click at [821, 355] on span "6:41 PM" at bounding box center [828, 361] width 36 height 13
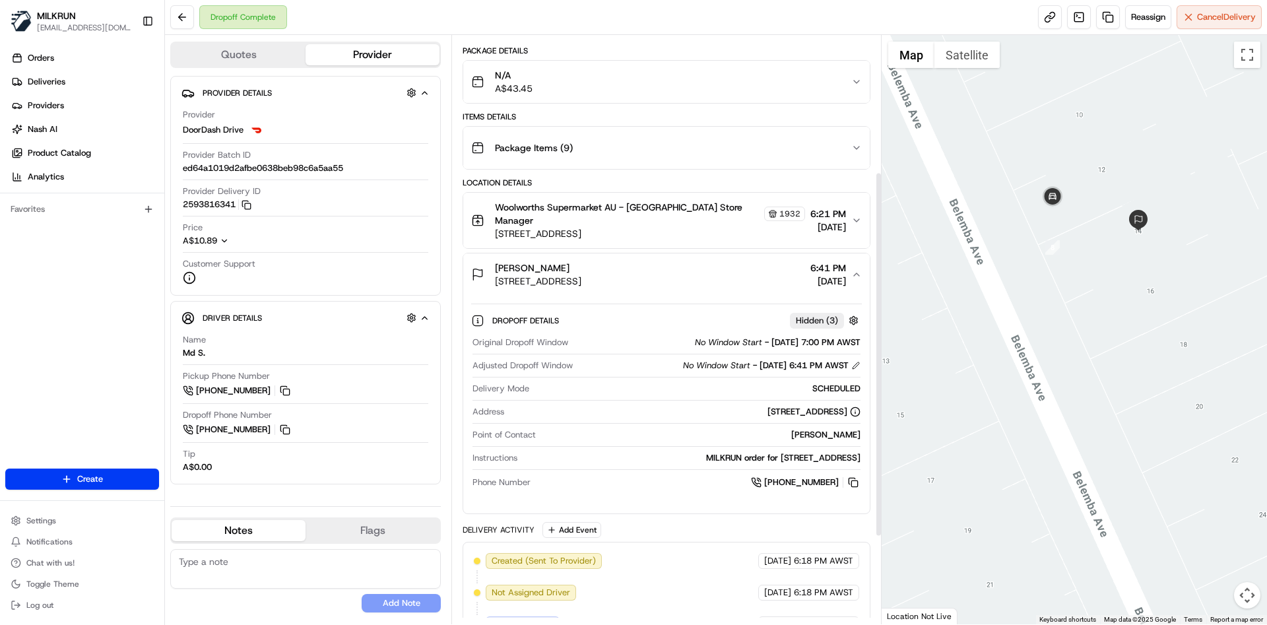
scroll to position [361, 0]
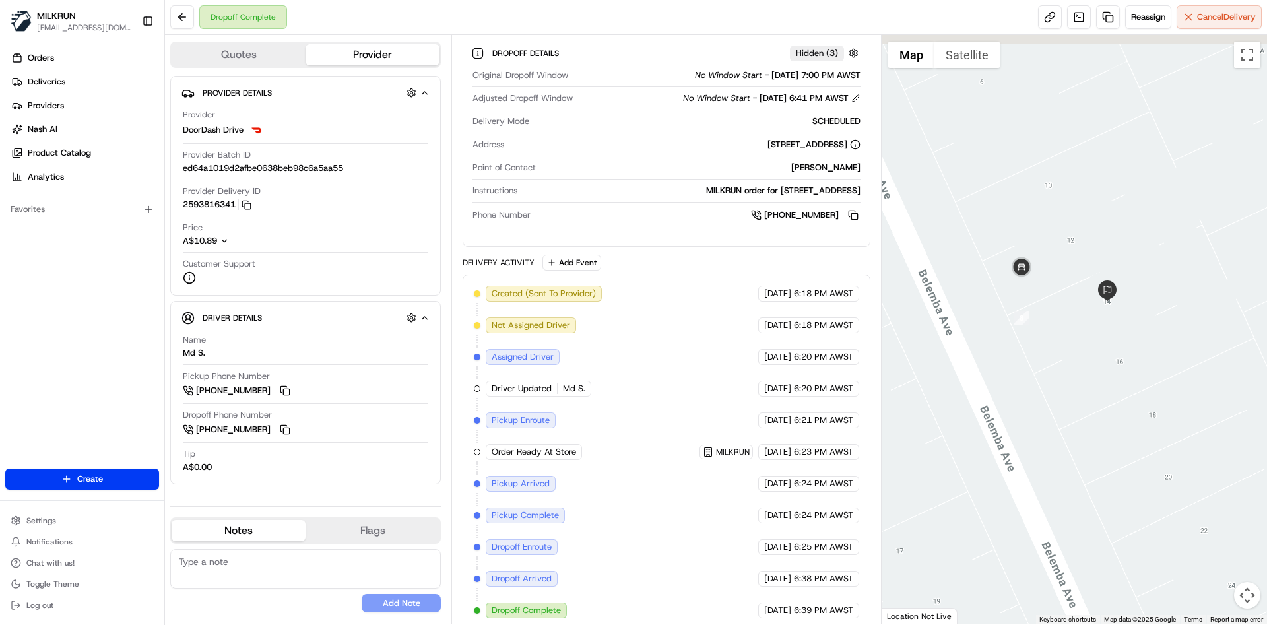
drag, startPoint x: 1206, startPoint y: 166, endPoint x: 1173, endPoint y: 240, distance: 80.3
click at [1173, 240] on div at bounding box center [1075, 329] width 386 height 589
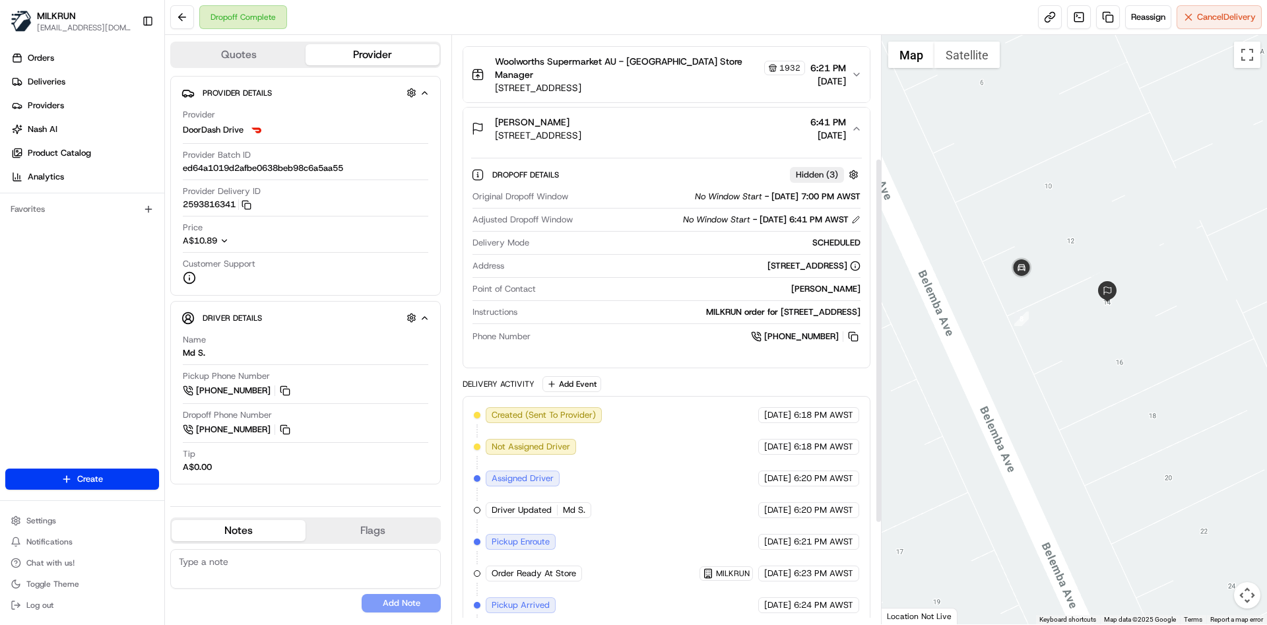
scroll to position [197, 0]
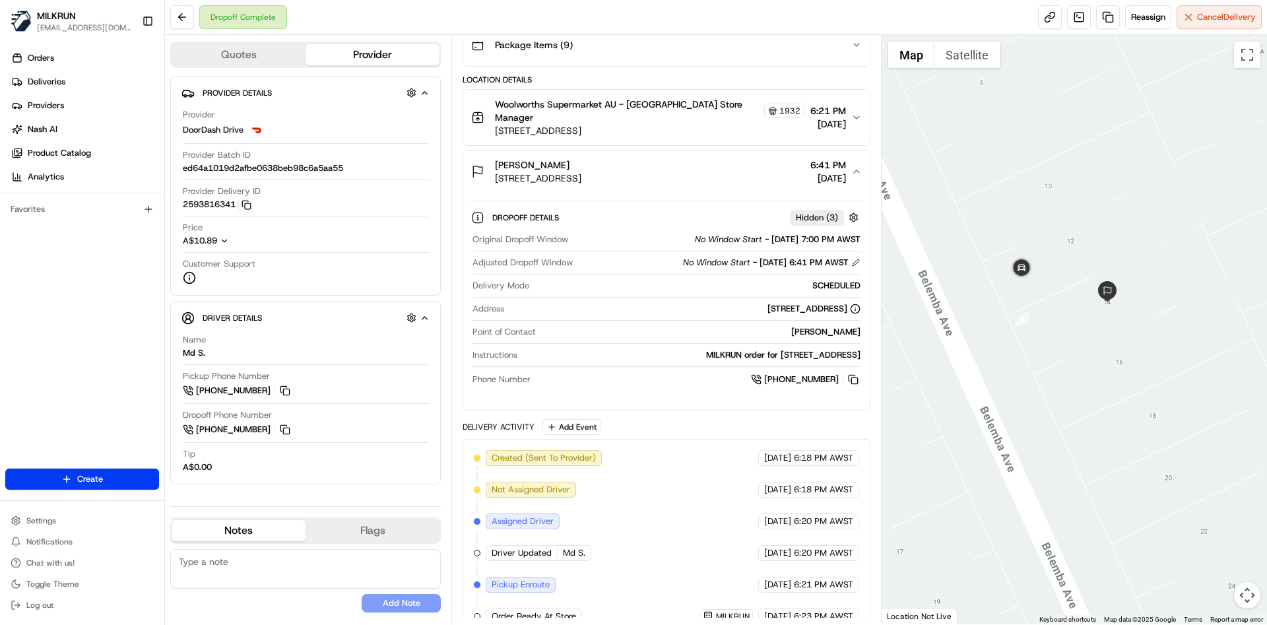
click at [714, 280] on div "SCHEDULED" at bounding box center [696, 286] width 325 height 12
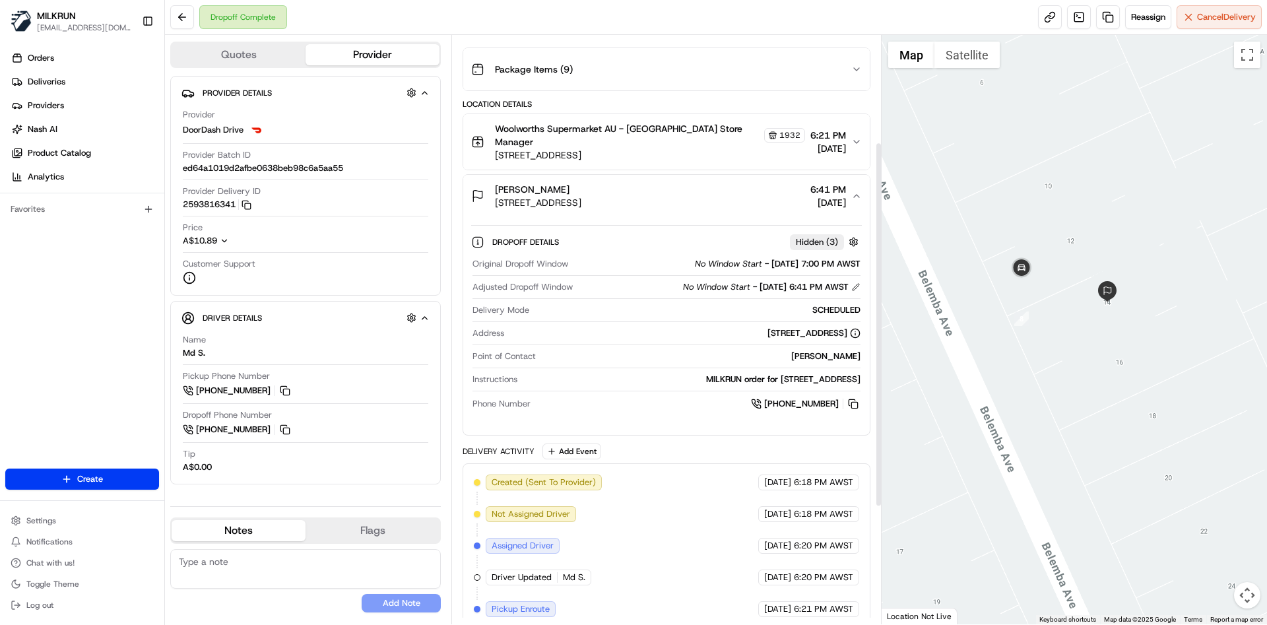
scroll to position [171, 0]
